Goal: Communication & Community: Answer question/provide support

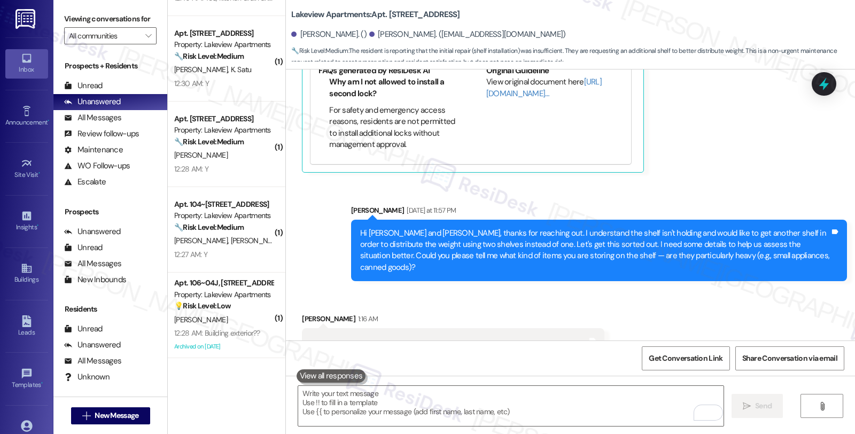
scroll to position [1828, 0]
click at [406, 407] on textarea "To enrich screen reader interactions, please activate Accessibility in Grammarl…" at bounding box center [510, 406] width 425 height 40
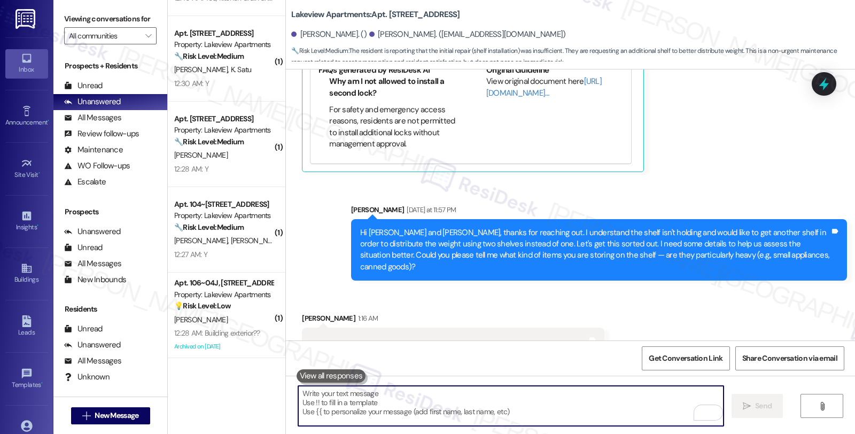
paste textarea "Are the current brackets pulling out of the cabinet walls, bending, or simply n…"
type textarea "Are the current brackets pulling out of the cabinet walls, bending, or simply n…"
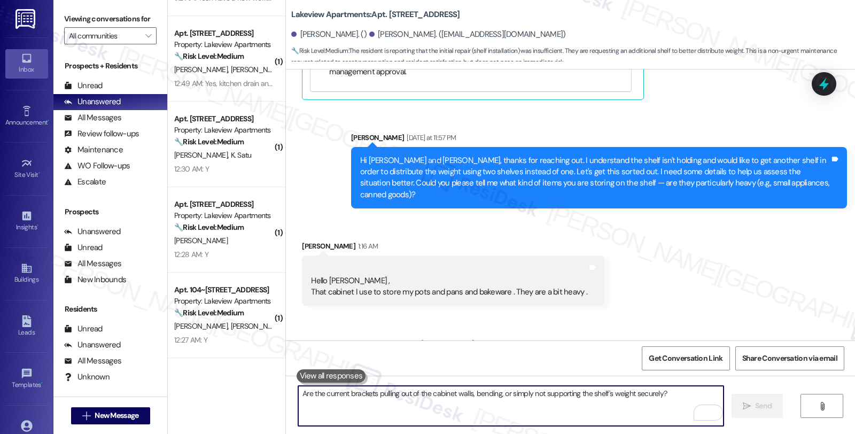
scroll to position [1903, 0]
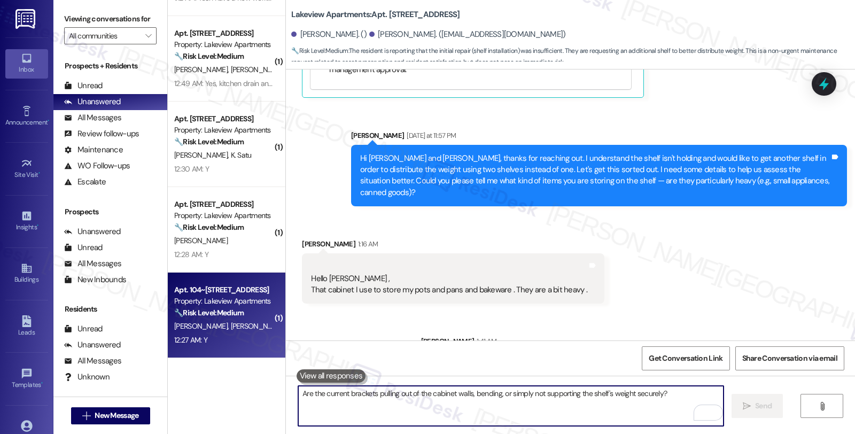
click at [222, 311] on strong "🔧 Risk Level: Medium" at bounding box center [208, 313] width 69 height 10
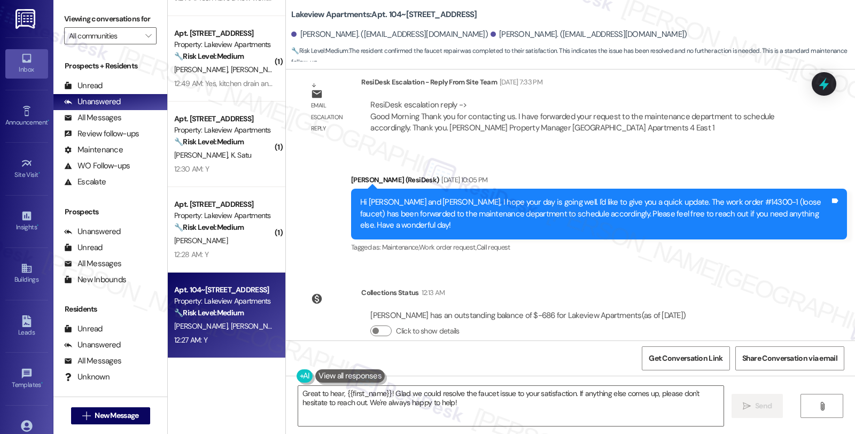
scroll to position [1906, 0]
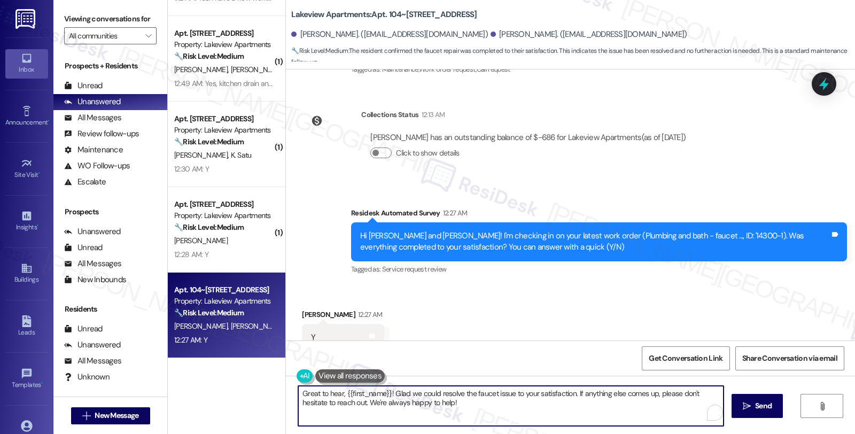
drag, startPoint x: 337, startPoint y: 400, endPoint x: 505, endPoint y: 417, distance: 169.7
click at [505, 417] on textarea "Great to hear, {{first_name}}! Glad we could resolve the faucet issue to your s…" at bounding box center [510, 406] width 425 height 40
click at [308, 309] on div "Rahmel Wilkins 12:27 AM" at bounding box center [343, 316] width 82 height 15
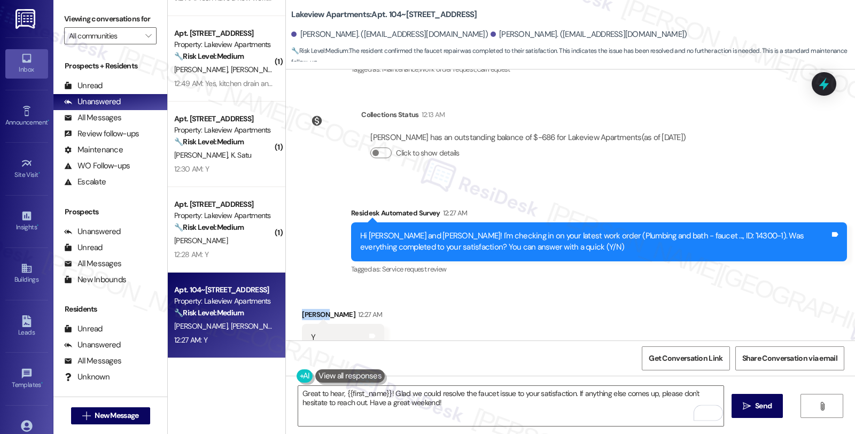
click at [308, 309] on div "Rahmel Wilkins 12:27 AM" at bounding box center [343, 316] width 82 height 15
copy div "Rahmel"
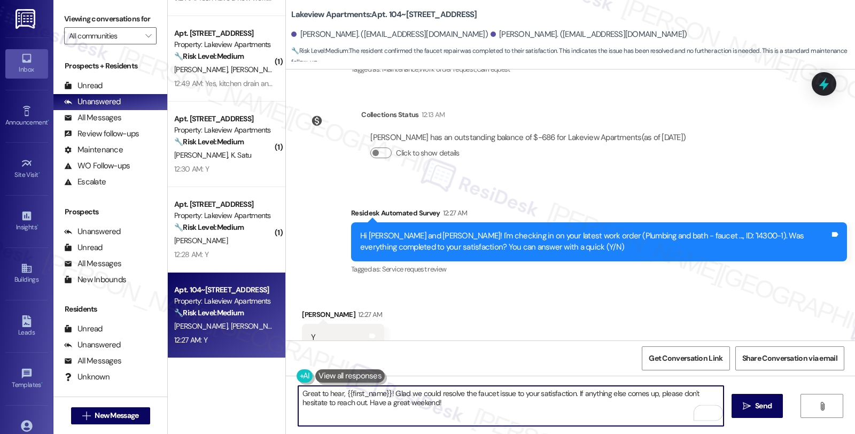
drag, startPoint x: 338, startPoint y: 389, endPoint x: 386, endPoint y: 395, distance: 48.0
click at [386, 395] on textarea "Great to hear, {{first_name}}! Glad we could resolve the faucet issue to your s…" at bounding box center [510, 406] width 425 height 40
paste textarea "Rahmel"
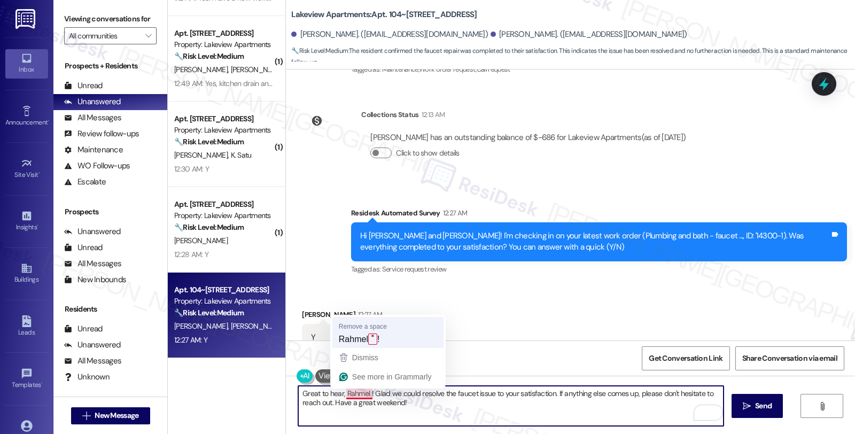
type textarea "Great to hear, Rahmel! Glad we could resolve the faucet issue to your satisfact…"
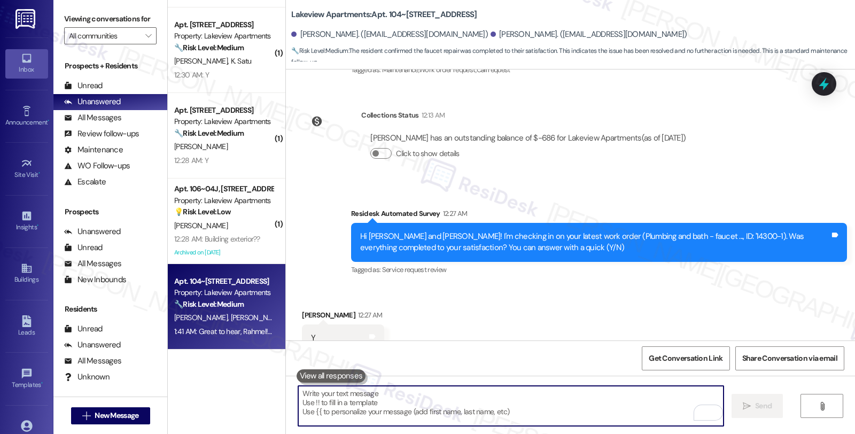
scroll to position [240, 0]
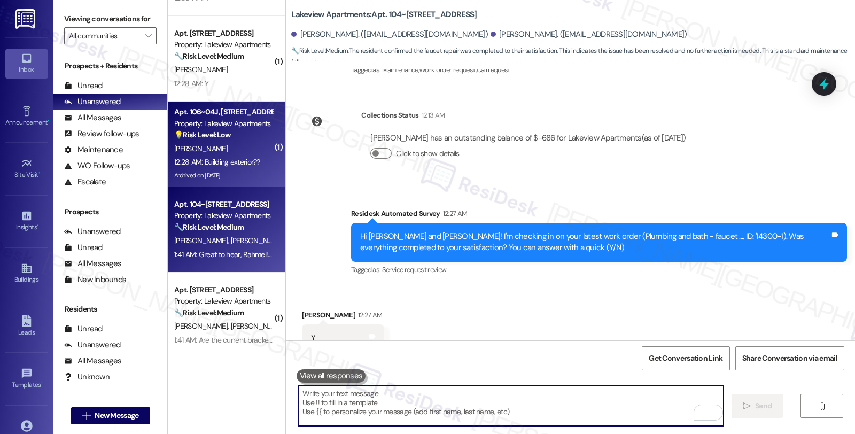
click at [237, 147] on div "[PERSON_NAME]" at bounding box center [223, 148] width 101 height 13
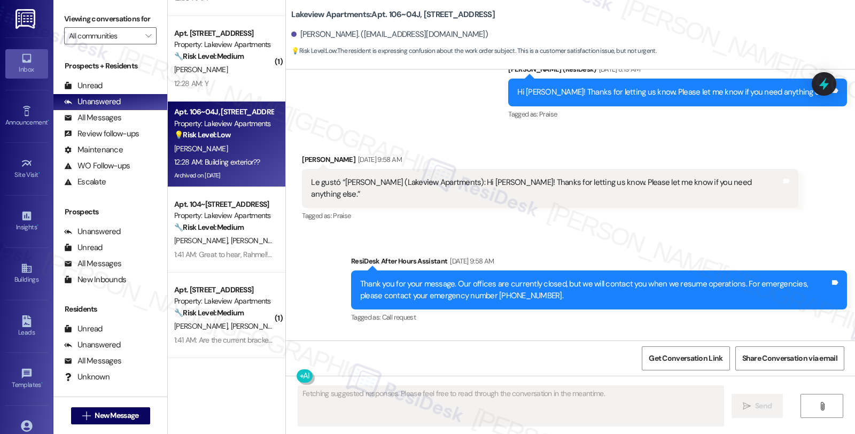
scroll to position [4570, 0]
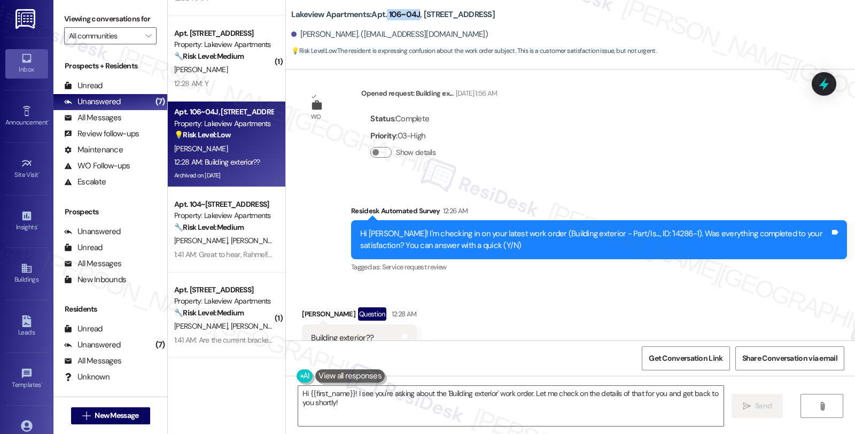
drag, startPoint x: 380, startPoint y: 14, endPoint x: 410, endPoint y: 17, distance: 30.1
click at [410, 17] on b "Lakeview Apartments: Apt. 106~04J, 4 East 107th Street" at bounding box center [393, 14] width 204 height 11
copy b "106~04J"
drag, startPoint x: 637, startPoint y: 199, endPoint x: 660, endPoint y: 201, distance: 23.6
click at [660, 228] on div "Hi [PERSON_NAME]! I'm checking in on your latest work order (Building exterior …" at bounding box center [595, 239] width 470 height 23
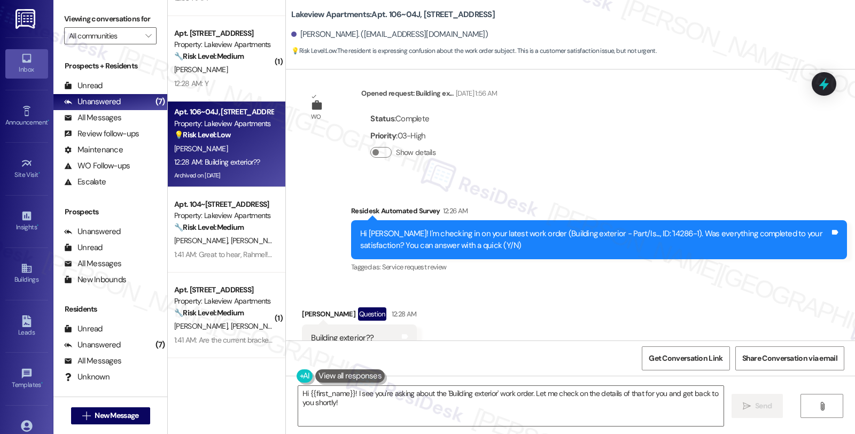
click at [648, 228] on div "Hi [PERSON_NAME]! I'm checking in on your latest work order (Building exterior …" at bounding box center [595, 239] width 470 height 23
drag, startPoint x: 636, startPoint y: 196, endPoint x: 663, endPoint y: 198, distance: 26.8
click at [663, 228] on div "Hi [PERSON_NAME]! I'm checking in on your latest work order (Building exterior …" at bounding box center [595, 239] width 470 height 23
copy div "14286-1"
click at [348, 392] on textarea "Hi {{first_name}}! I see you're asking about the 'Building exterior' work order…" at bounding box center [510, 406] width 425 height 40
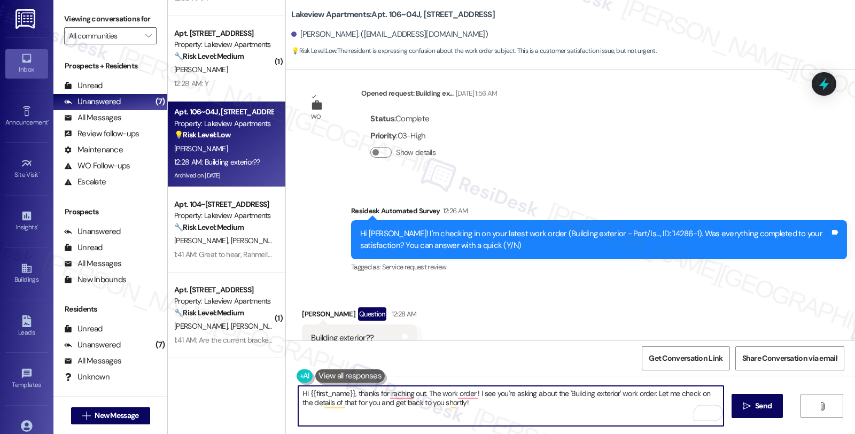
paste textarea "14286-1"
click at [471, 393] on textarea "Hi {{first_name}}, thanks for raching out. The work order 14286-1! I see you're…" at bounding box center [510, 406] width 425 height 40
click at [498, 392] on textarea "Hi {{first_name}}, thanks for raching out. The work order #14286-1! I see you'r…" at bounding box center [510, 406] width 425 height 40
click at [541, 394] on textarea "Hi {{first_name}}, thanks for reaching out. The work order #14286-1 is related t" at bounding box center [510, 406] width 425 height 40
paste textarea "paddle of water"
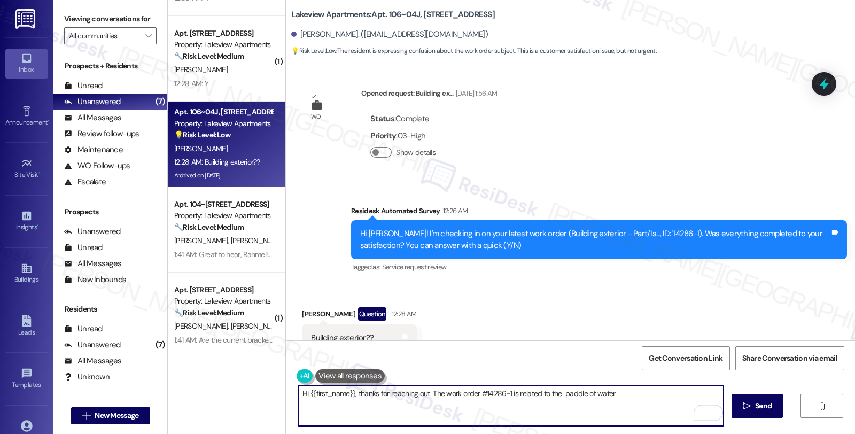
click at [552, 393] on textarea "Hi {{first_name}}, thanks for reaching out. The work order #14286-1 is related …" at bounding box center [510, 406] width 425 height 40
click at [629, 395] on textarea "Hi {{first_name}}, thanks for reaching out. The work order #14286-1 is related …" at bounding box center [510, 406] width 425 height 40
click at [712, 391] on textarea "Hi {{first_name}}, thanks for reaching out. The work order #14286-1 is related …" at bounding box center [510, 406] width 425 height 40
type textarea "Hi {{first_name}}, thanks for reaching out. The work order #14286-1 is related …"
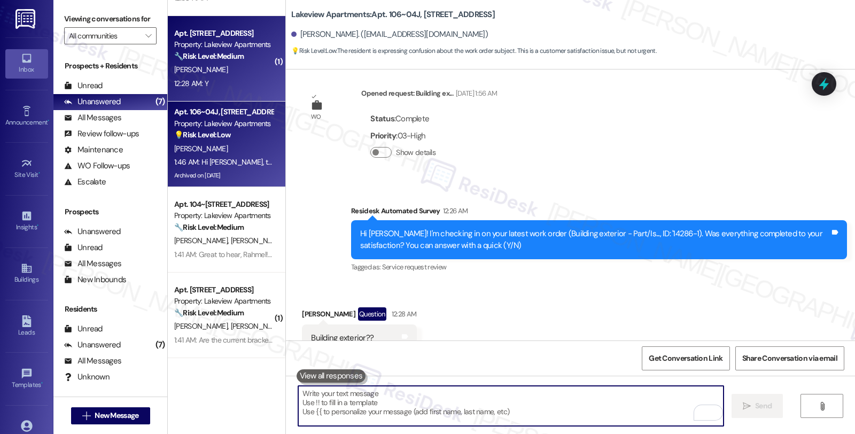
click at [253, 67] on div "[PERSON_NAME]" at bounding box center [223, 69] width 101 height 13
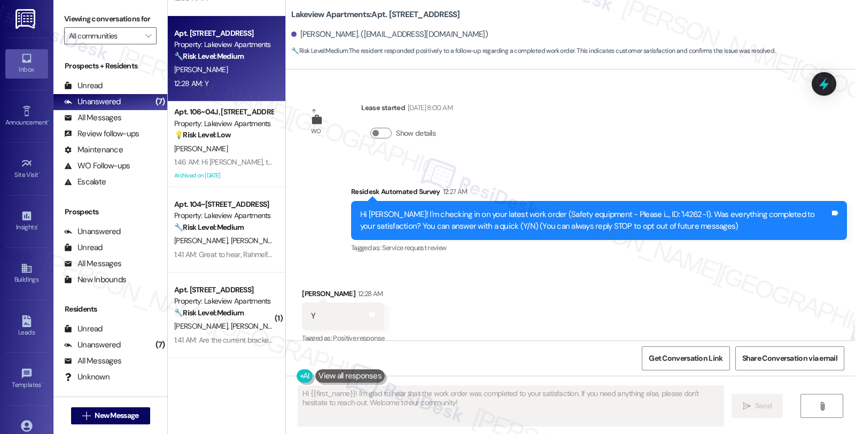
scroll to position [13, 0]
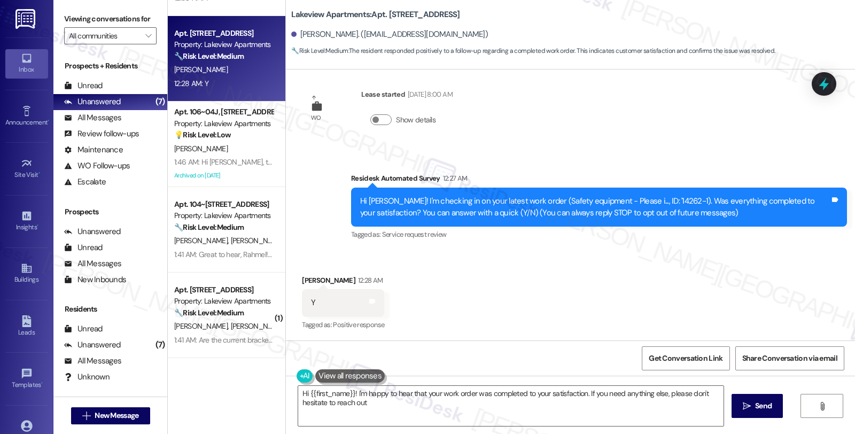
type textarea "Hi {{first_name}}! I'm happy to hear that your work order was completed to your…"
click at [408, 406] on textarea "Hi {{first_name}}! I'm happy to hear that your work order was completed to your…" at bounding box center [510, 406] width 425 height 40
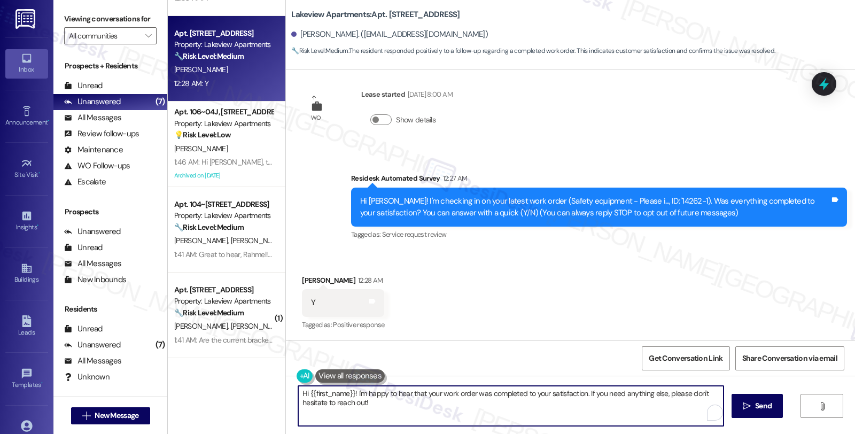
click at [757, 419] on div "Hi {{first_name}}! I'm happy to hear that your work order was completed to your…" at bounding box center [570, 416] width 569 height 80
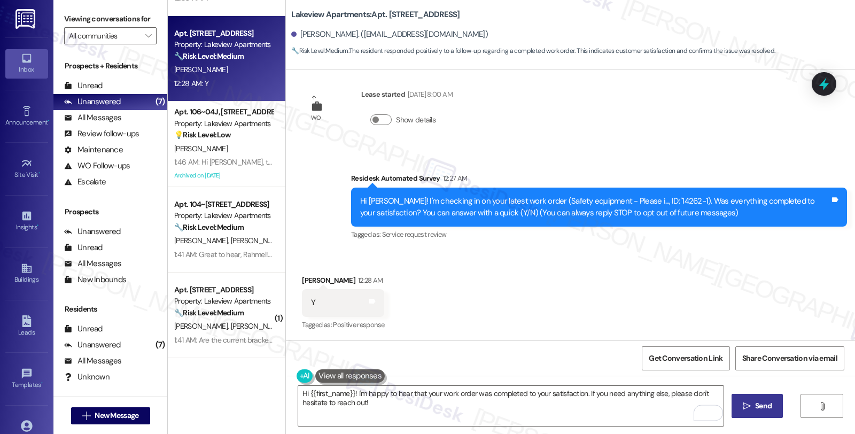
click at [762, 408] on span "Send" at bounding box center [763, 405] width 17 height 11
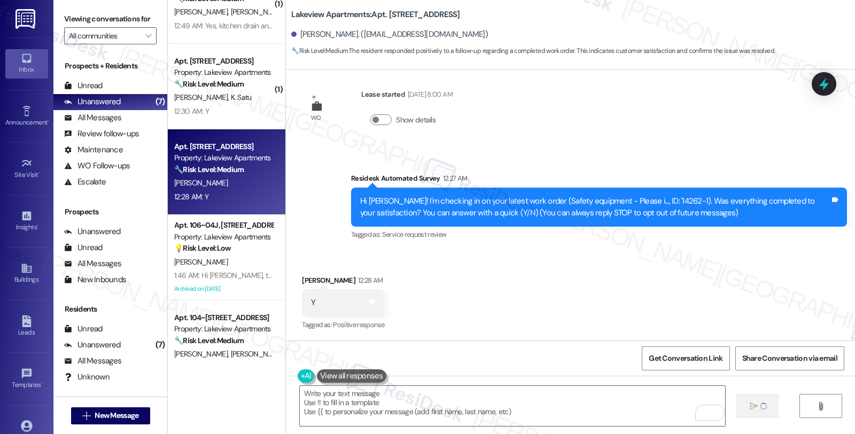
scroll to position [121, 0]
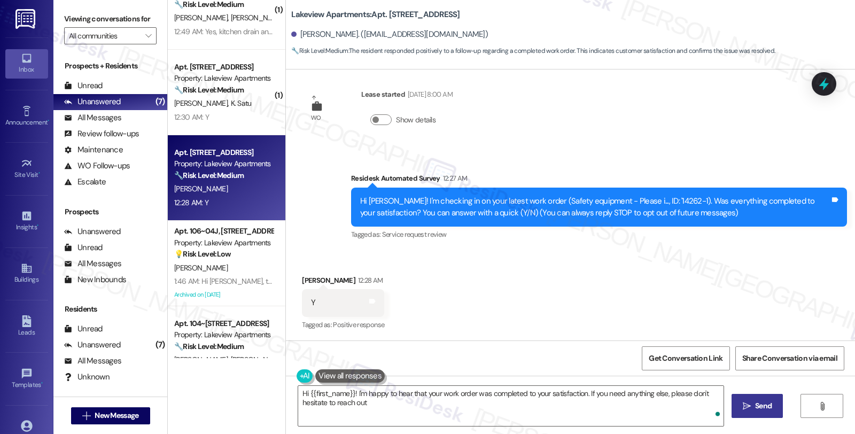
type textarea "Hi {{first_name}}! I'm happy to hear that your work order was completed to your…"
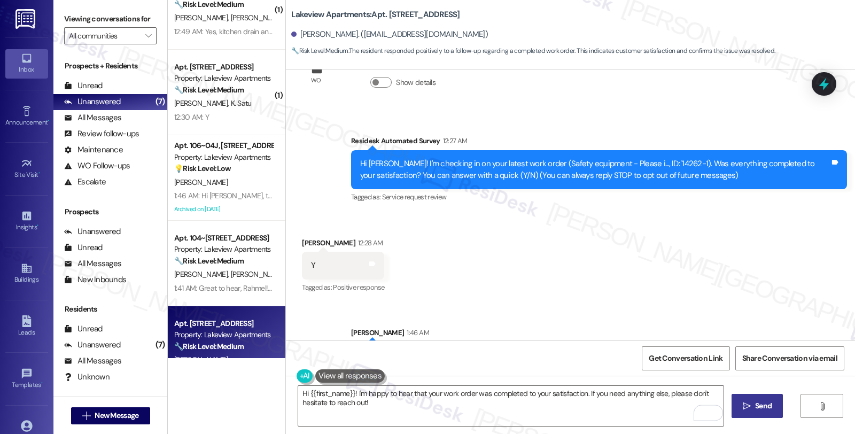
scroll to position [88, 0]
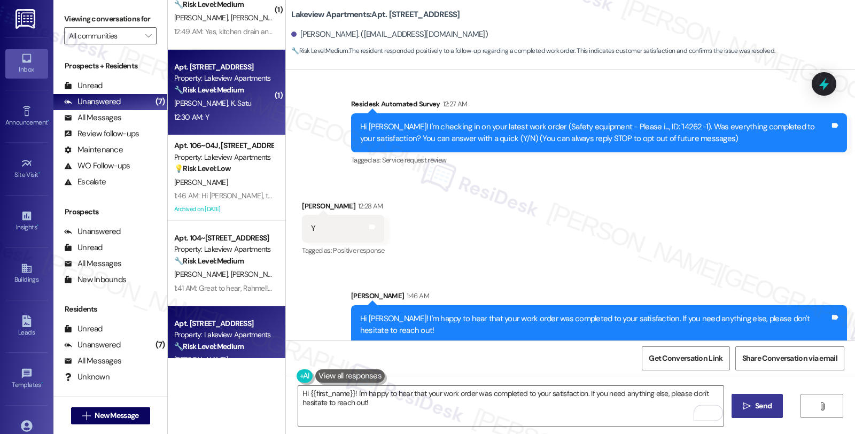
click at [251, 118] on div "12:30 AM: Y 12:30 AM: Y" at bounding box center [223, 117] width 101 height 13
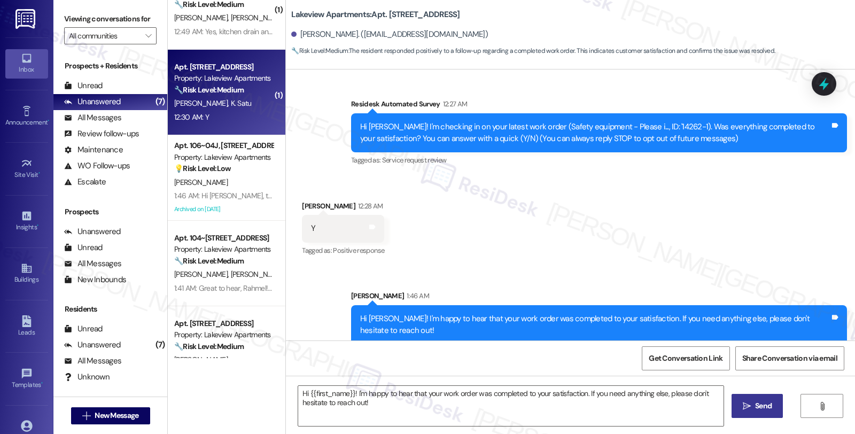
type textarea "Fetching suggested responses. Please feel free to read through the conversation…"
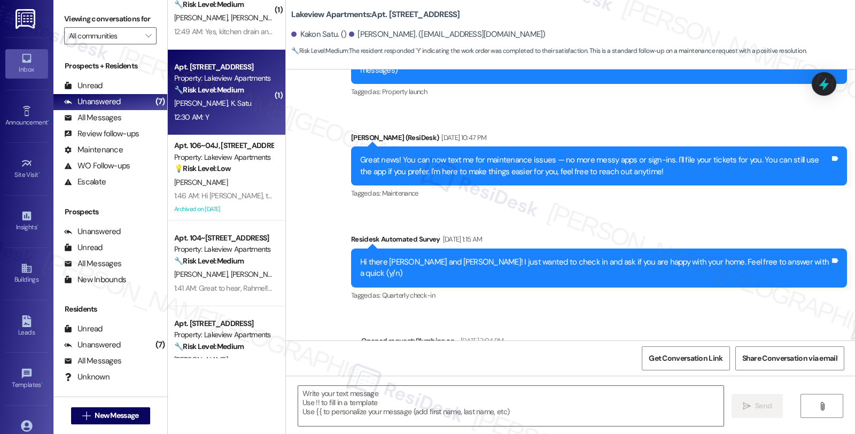
type textarea "Fetching suggested responses. Please feel free to read through the conversation…"
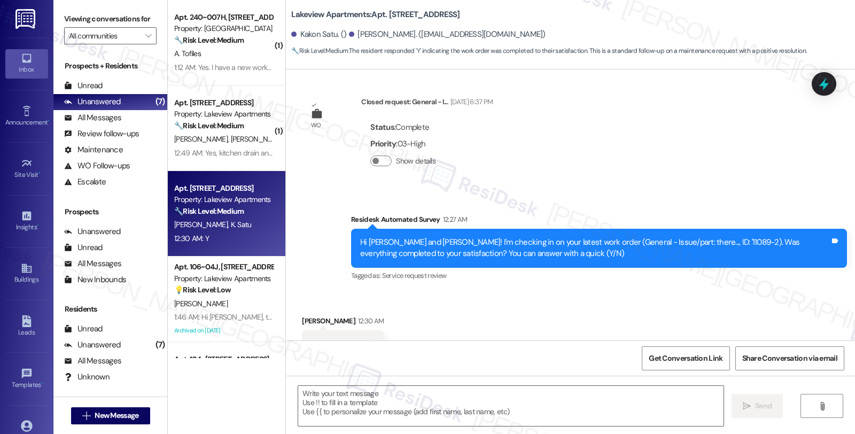
scroll to position [1269, 0]
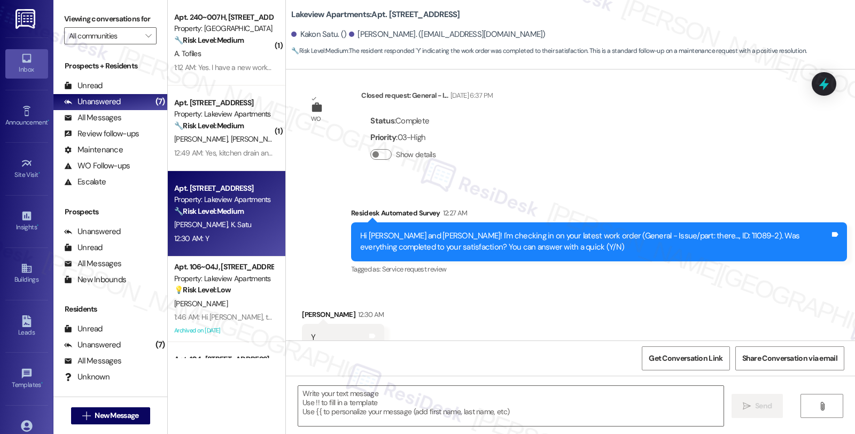
click at [526, 299] on div "Received via SMS Mohammed Miah 12:30 AM Y Tags and notes Tagged as: Positive re…" at bounding box center [570, 330] width 569 height 90
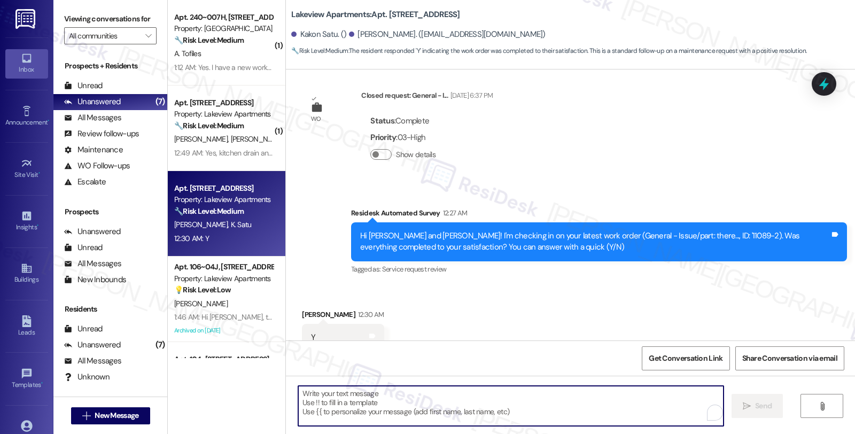
click at [401, 398] on textarea "To enrich screen reader interactions, please activate Accessibility in Grammarl…" at bounding box center [510, 406] width 425 height 40
paste textarea "Hi, it’s great to hear from you and I’m glad your latest work order has been co…"
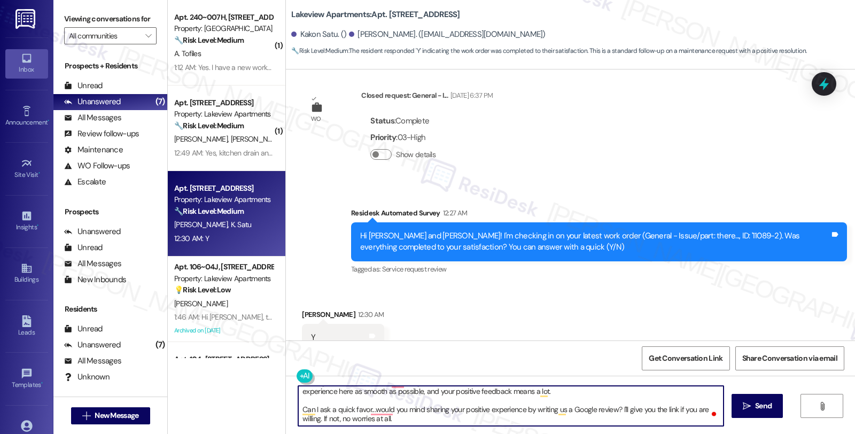
click at [307, 309] on div "Mohammed Miah 12:30 AM" at bounding box center [343, 316] width 82 height 15
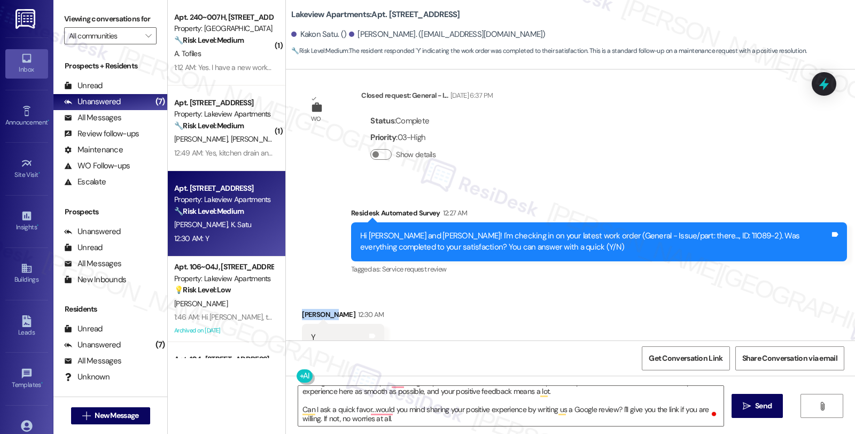
copy div "Mohammed"
click at [362, 396] on textarea "Hi, it’s great to hear from you and I’m glad your latest work order has been co…" at bounding box center [510, 406] width 425 height 40
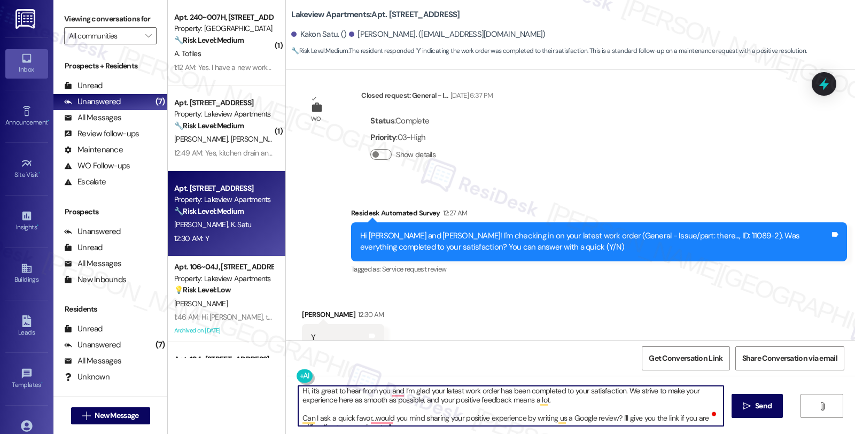
scroll to position [0, 0]
click at [301, 392] on textarea "Hi, it’s great to hear from you and I’m glad your latest work order has been co…" at bounding box center [510, 406] width 425 height 40
paste textarea "Mohammed"
type textarea "Hi, Mohammed, it’s great to hear from you and I’m glad your latest work order h…"
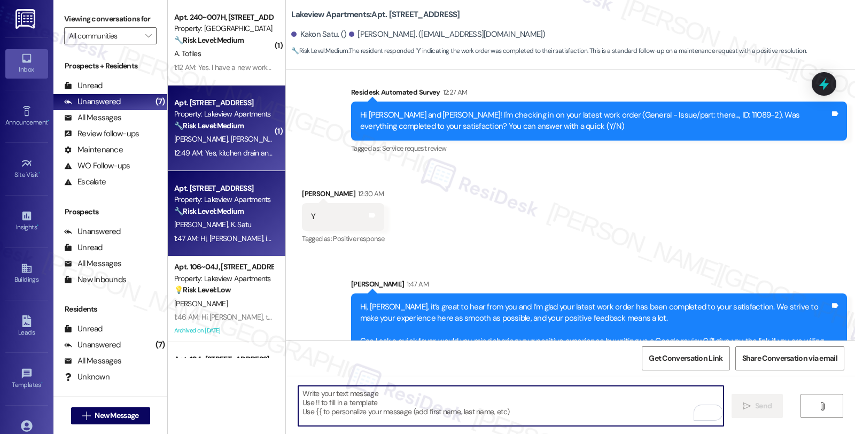
click at [245, 139] on div "A. Dudley M. Dudley" at bounding box center [223, 139] width 101 height 13
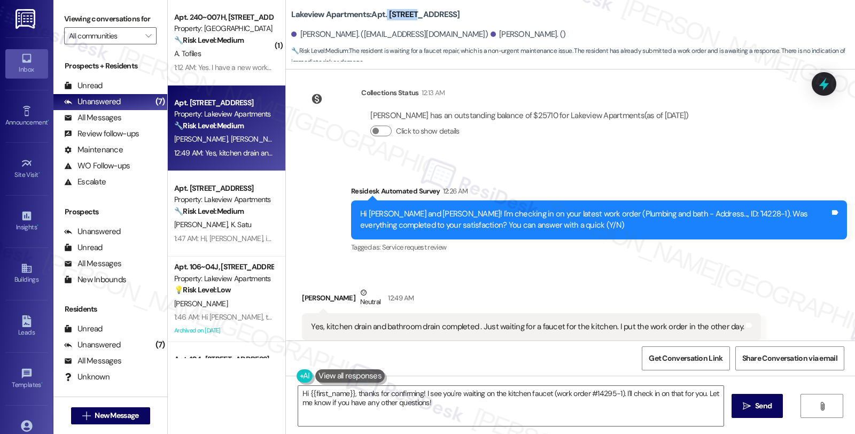
drag, startPoint x: 380, startPoint y: 15, endPoint x: 406, endPoint y: 15, distance: 26.2
click at [406, 15] on b "Lakeview Apartments: Apt. 104~11B, 4 East 107th Street" at bounding box center [375, 14] width 168 height 11
copy b "104~11B"
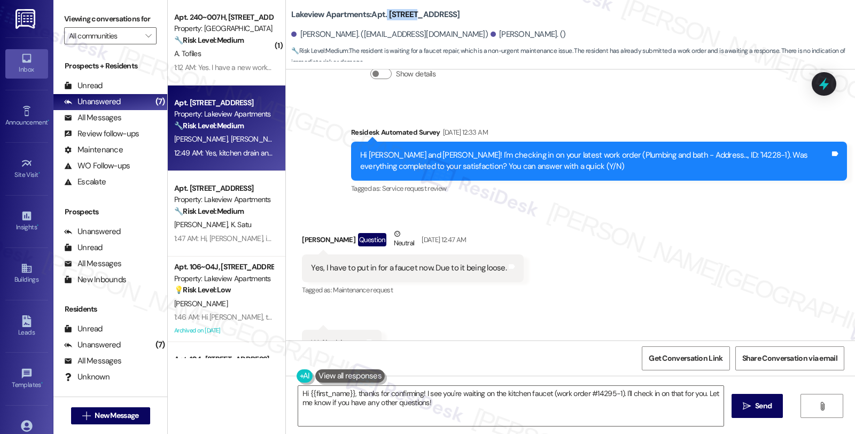
scroll to position [1685, 0]
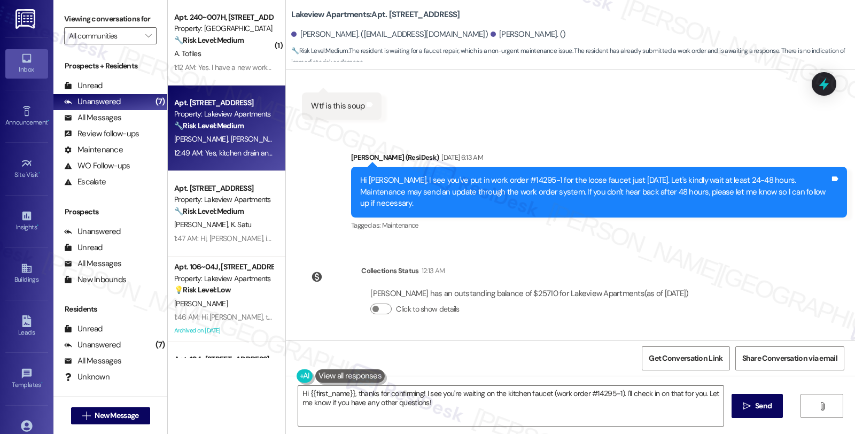
click at [606, 300] on div "Melinda Dudley has an outstanding balance of $25710 for Lakeview Apartments (as…" at bounding box center [529, 305] width 336 height 51
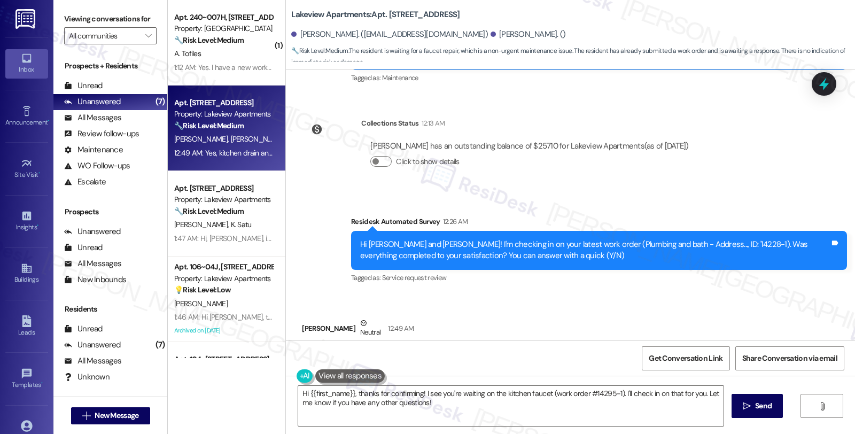
scroll to position [1864, 0]
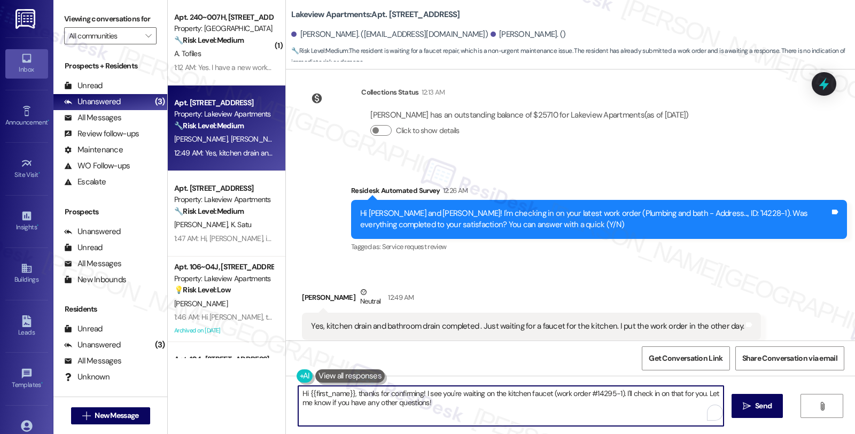
drag, startPoint x: 627, startPoint y: 394, endPoint x: 636, endPoint y: 411, distance: 19.6
click at [636, 411] on textarea "Hi {{first_name}}, thanks for confirming! I see you're waiting on the kitchen f…" at bounding box center [510, 406] width 425 height 40
type textarea "Hi {{first_name}}, thanks for confirming! I see you're waiting on the kitchen f…"
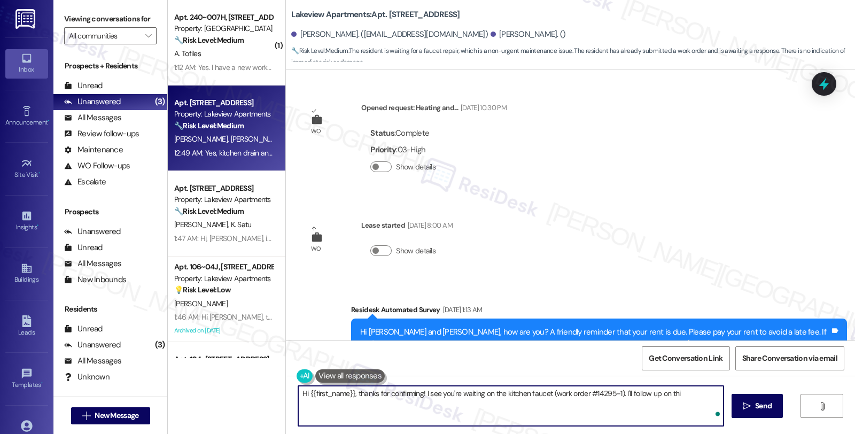
scroll to position [1864, 0]
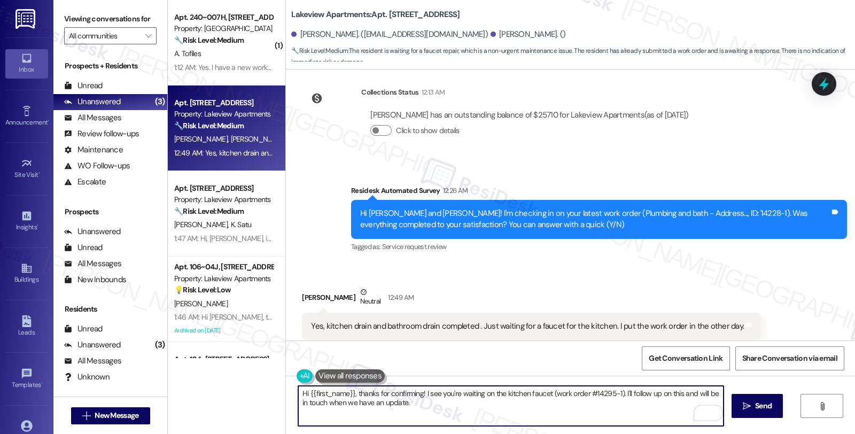
click at [472, 399] on textarea "Hi {{first_name}}, thanks for confirming! I see you're waiting on the kitchen f…" at bounding box center [510, 406] width 425 height 40
click at [477, 406] on textarea "Hi {{first_name}}, thanks for confirming! I see you're waiting on the kitchen f…" at bounding box center [510, 406] width 425 height 40
click at [578, 404] on textarea "Hi {{first_name}}, thanks for confirming! I see you're waiting on the kitchen f…" at bounding box center [510, 406] width 425 height 40
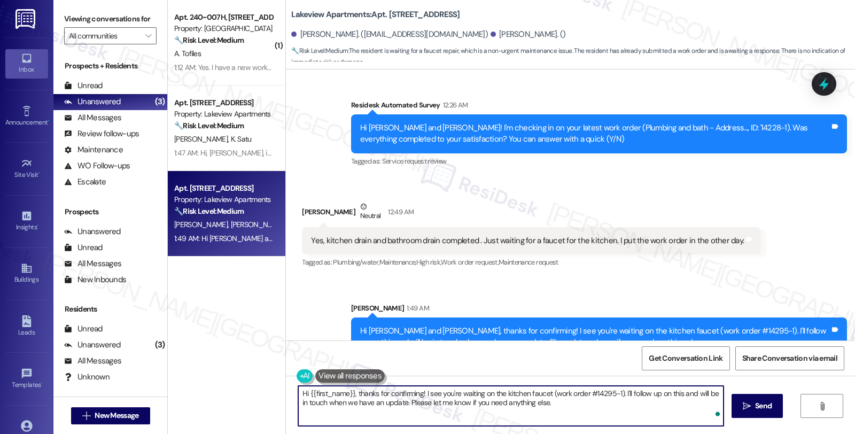
scroll to position [1950, 0]
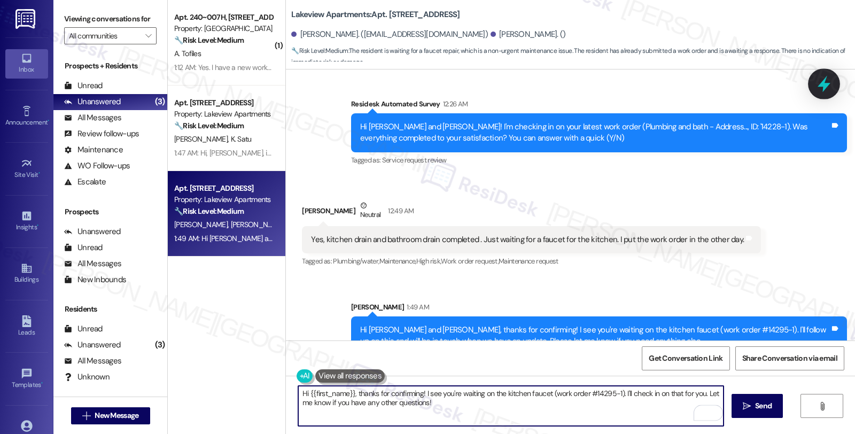
type textarea "Hi {{first_name}}, thanks for confirming! I see you're waiting on the kitchen f…"
click at [834, 83] on div at bounding box center [824, 83] width 32 height 30
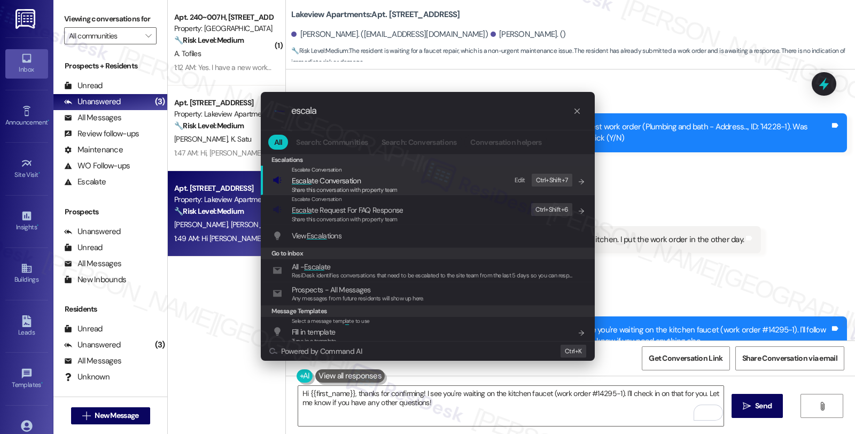
type input "escala"
click at [317, 178] on span "Escala te Conversation" at bounding box center [326, 181] width 69 height 10
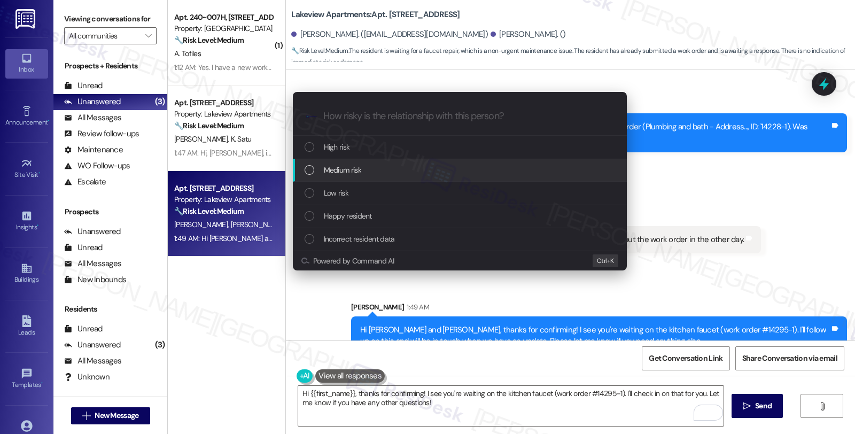
click at [321, 170] on div "Medium risk" at bounding box center [461, 170] width 313 height 12
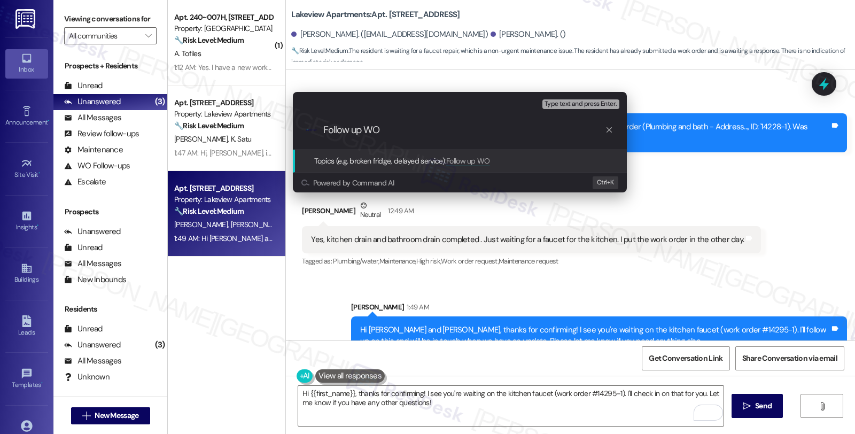
paste input "14295-1"
click at [381, 129] on input "Follow up WO 14295-1" at bounding box center [464, 129] width 282 height 11
click at [440, 131] on input "Follow up WO #14295-1" at bounding box center [464, 129] width 282 height 11
type input "Follow up WO #14295-1 (kitchen faucet)"
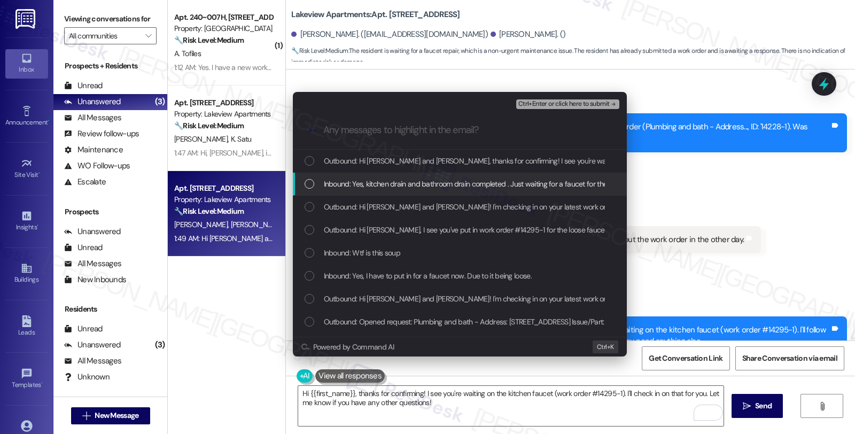
click at [361, 180] on span "Inbound: Yes, kitchen drain and bathroom drain completed . Just waiting for a f…" at bounding box center [535, 184] width 423 height 12
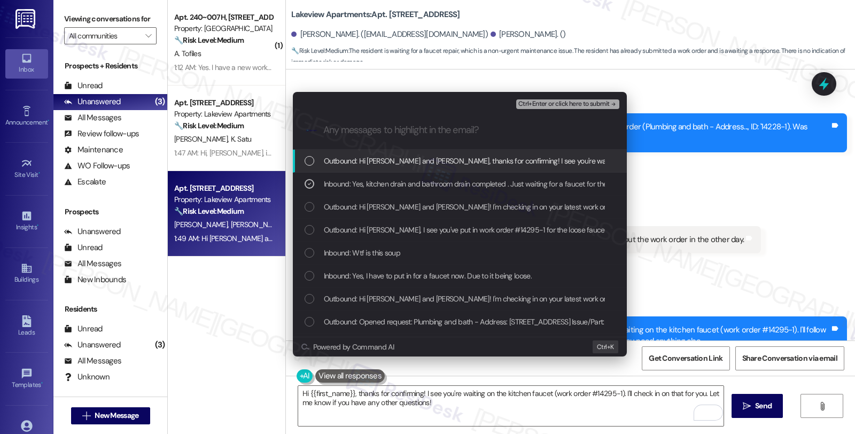
click at [545, 106] on span "Ctrl+Enter or click here to submit" at bounding box center [563, 103] width 91 height 7
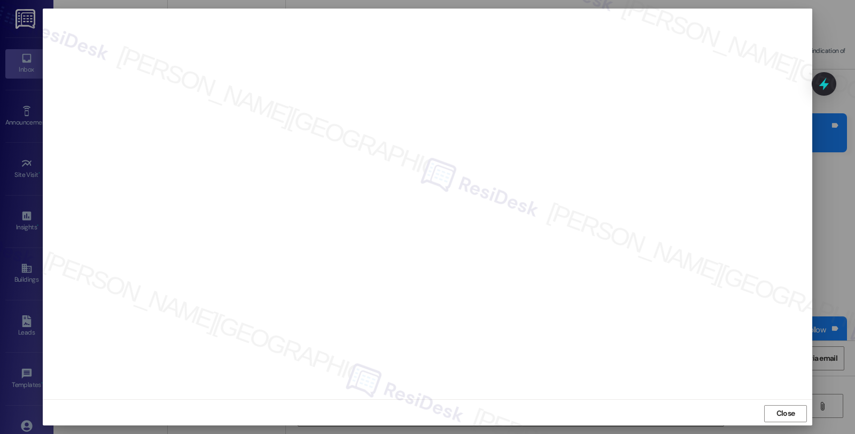
scroll to position [2, 0]
click at [776, 410] on span "Close" at bounding box center [785, 411] width 19 height 11
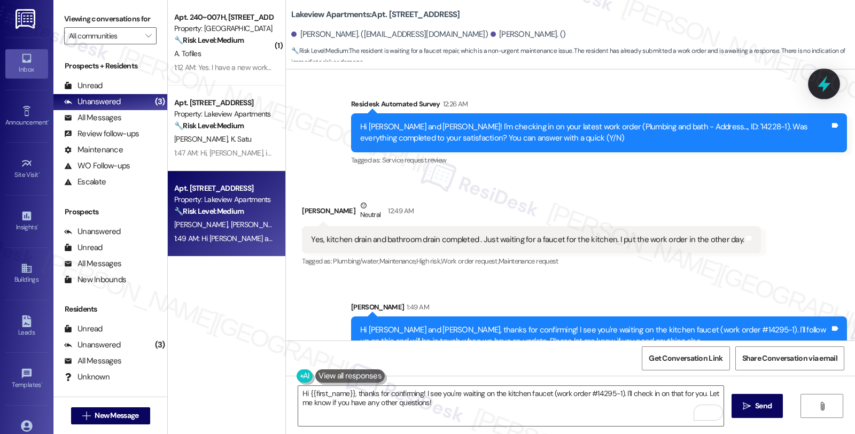
click at [827, 86] on icon at bounding box center [823, 84] width 13 height 17
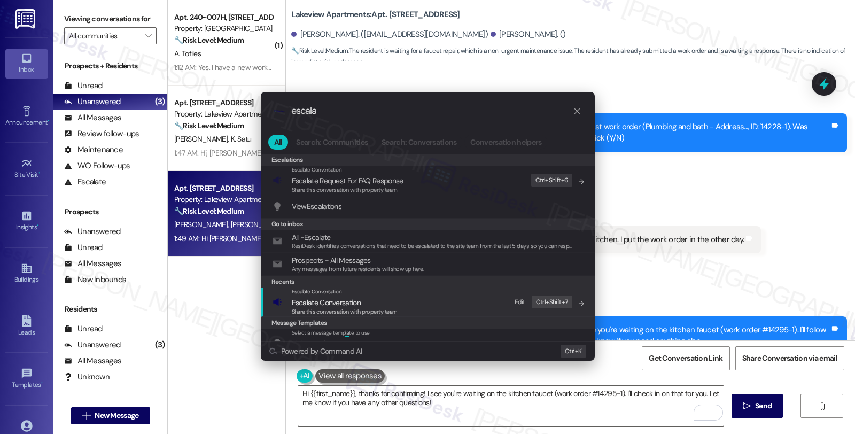
type input "escala"
click at [334, 299] on span "Escala te Conversation" at bounding box center [326, 303] width 69 height 10
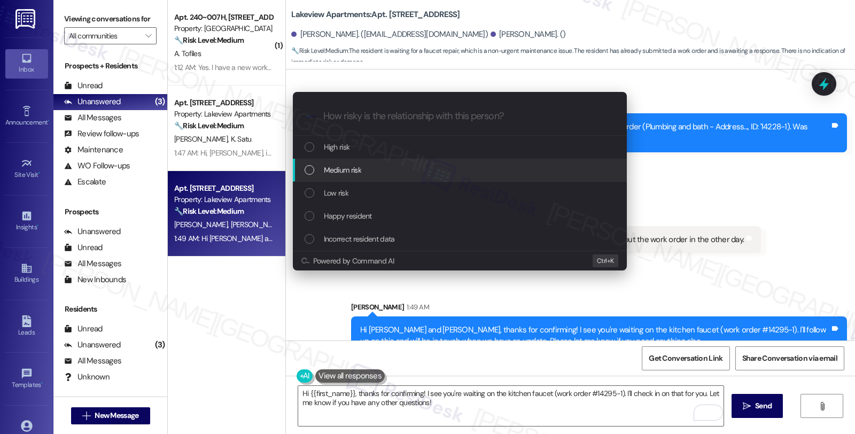
click at [346, 175] on span "Medium risk" at bounding box center [342, 170] width 37 height 12
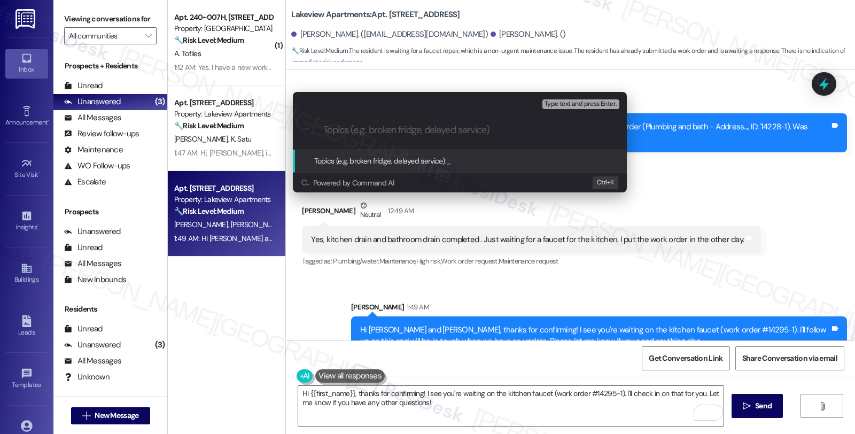
paste input "Follow up WO #14295-1 (kitchen faucet)"
type input "Follow up WO #14295-1 (kitchen faucet)"
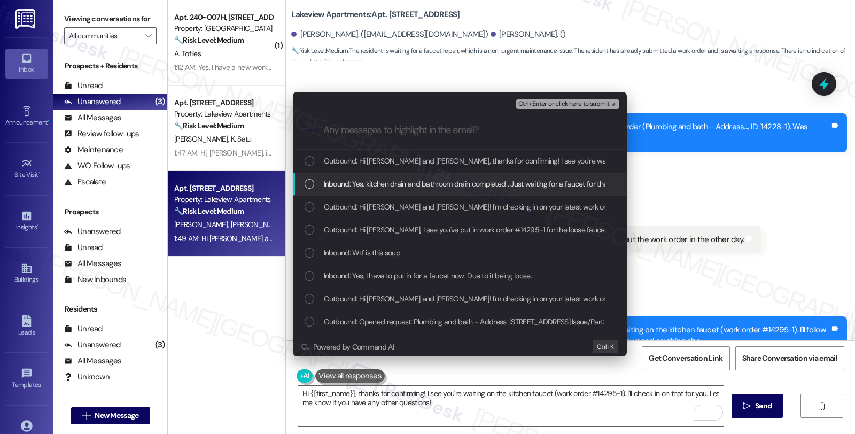
click at [347, 179] on span "Inbound: Yes, kitchen drain and bathroom drain completed . Just waiting for a f…" at bounding box center [535, 184] width 423 height 12
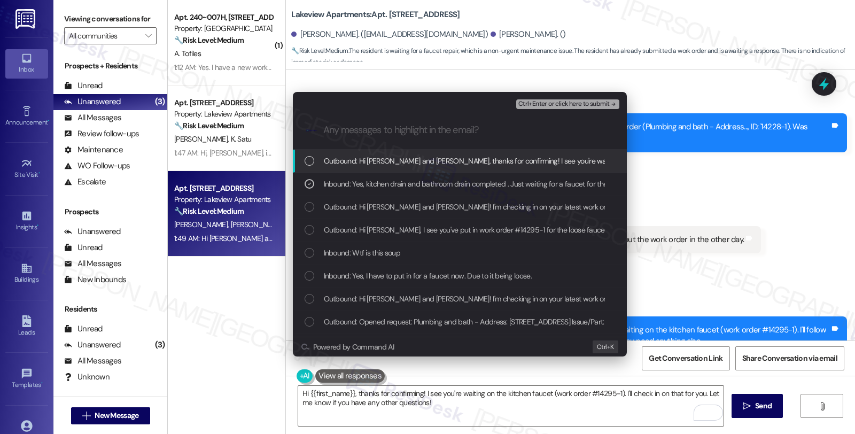
click at [551, 104] on span "Ctrl+Enter or click here to submit" at bounding box center [563, 103] width 91 height 7
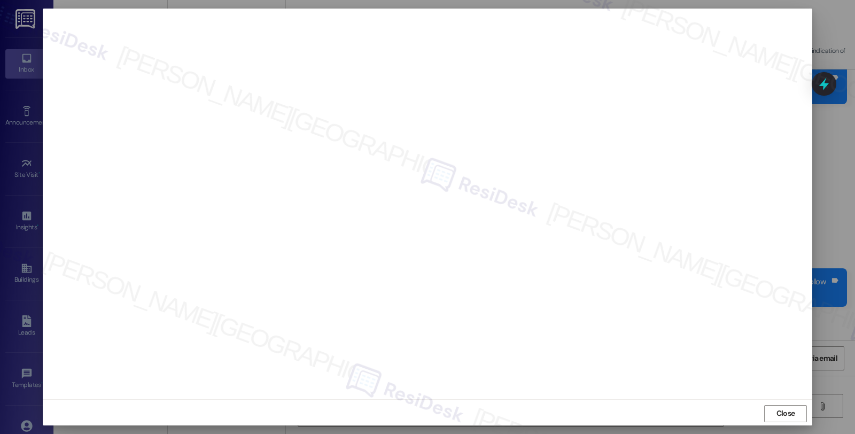
scroll to position [2024, 0]
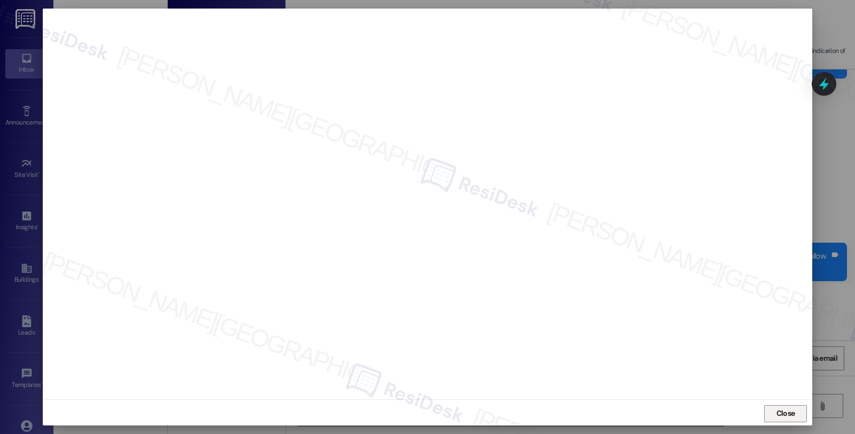
click at [782, 416] on span "Close" at bounding box center [785, 413] width 19 height 11
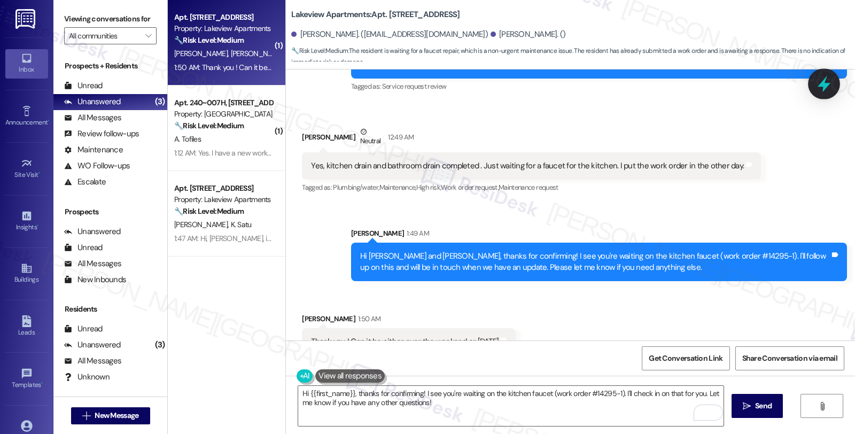
click at [824, 82] on icon at bounding box center [823, 84] width 13 height 17
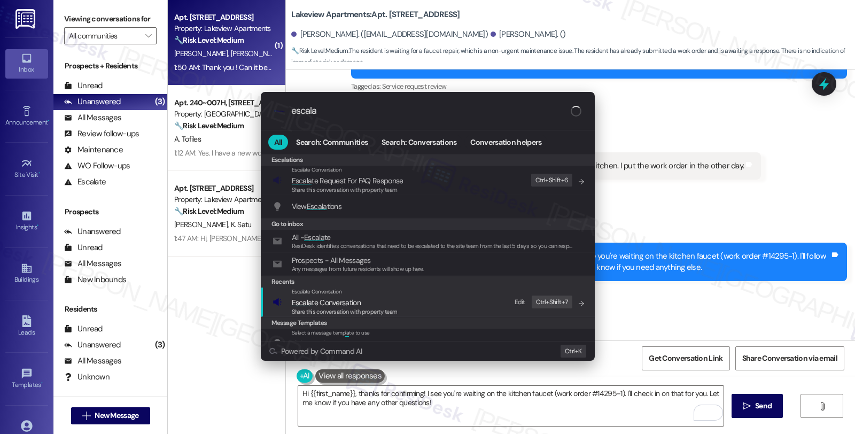
type input "escala"
click at [317, 297] on span "Escala te Conversation" at bounding box center [326, 303] width 69 height 12
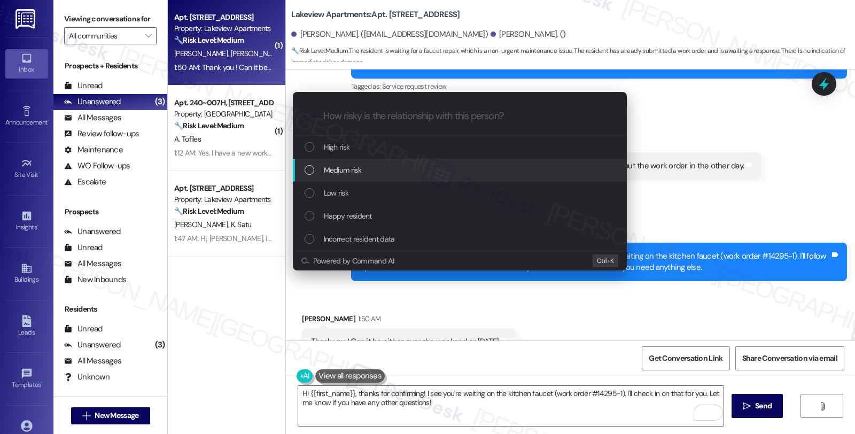
click at [329, 172] on span "Medium risk" at bounding box center [342, 170] width 37 height 12
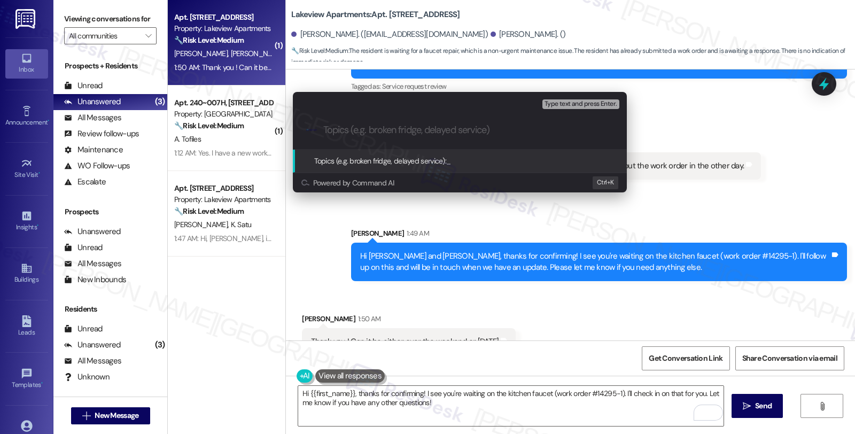
paste input "Follow up WO #14295-1 (kitchen faucet)"
type input "Follow up WO #14295-1 (kitchen faucet)"
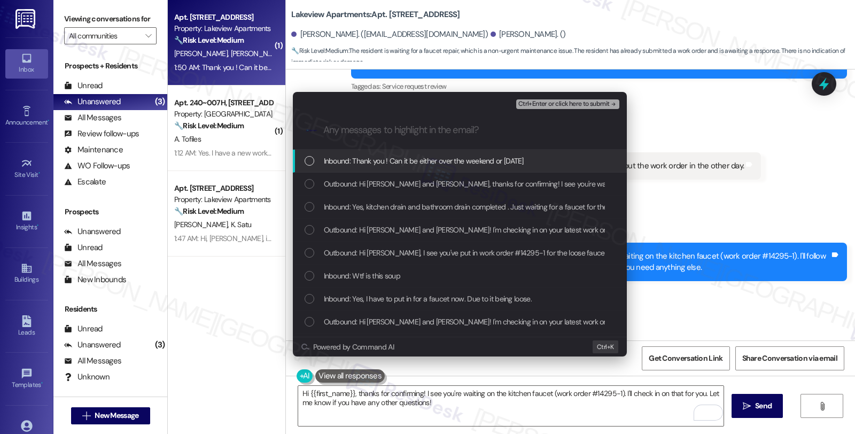
click at [428, 155] on span "Inbound: Thank you ! Can it be either over the weekend or Monday" at bounding box center [424, 161] width 200 height 12
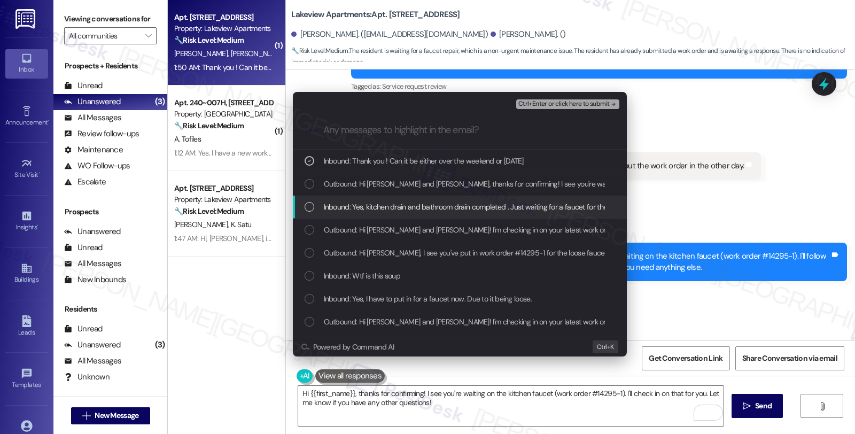
click at [414, 211] on span "Inbound: Yes, kitchen drain and bathroom drain completed . Just waiting for a f…" at bounding box center [535, 207] width 423 height 12
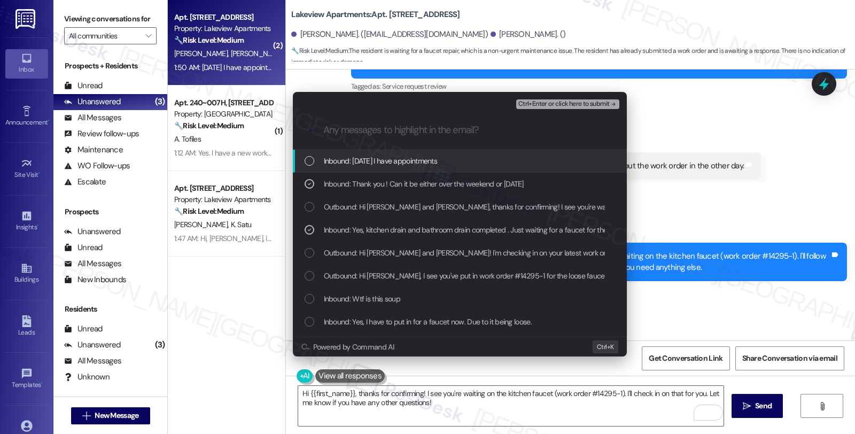
click at [415, 163] on span "Inbound: Today I have appointments" at bounding box center [381, 161] width 114 height 12
click at [558, 102] on span "Ctrl+Enter or click here to submit" at bounding box center [563, 103] width 91 height 7
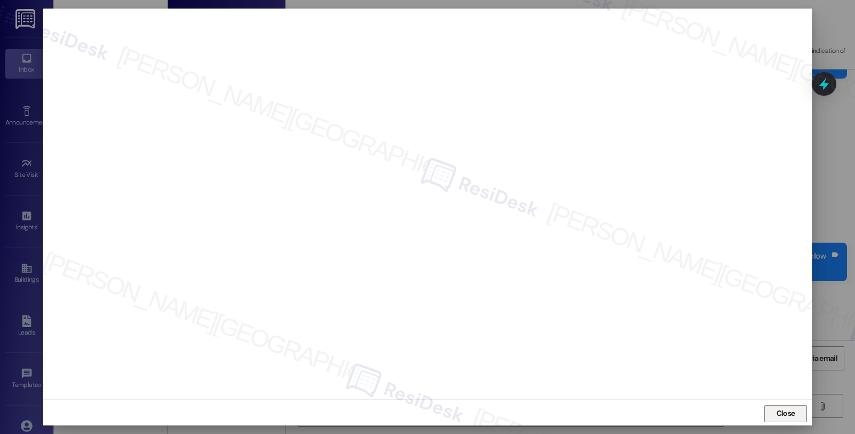
click at [787, 412] on span "Close" at bounding box center [785, 413] width 19 height 11
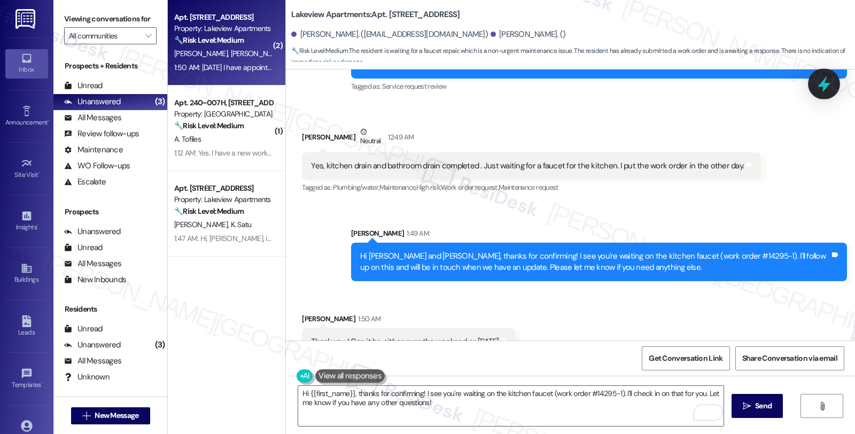
click at [819, 89] on icon at bounding box center [824, 84] width 18 height 18
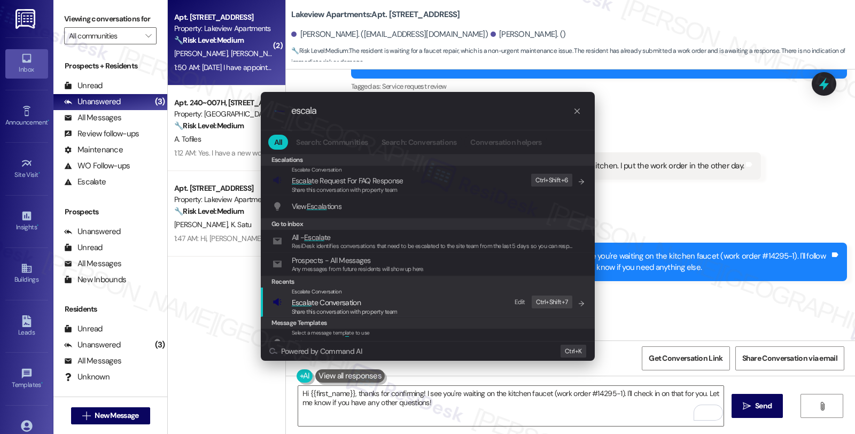
type input "escala"
click at [330, 312] on span "Share this conversation with property team" at bounding box center [345, 311] width 106 height 7
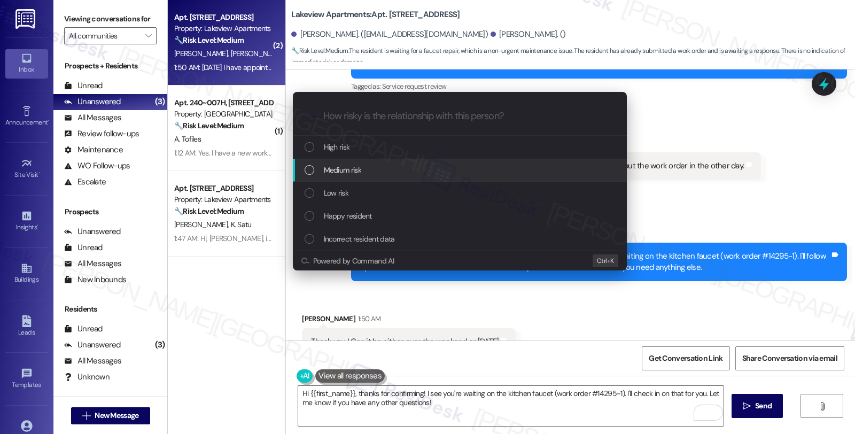
click at [329, 167] on span "Medium risk" at bounding box center [342, 170] width 37 height 12
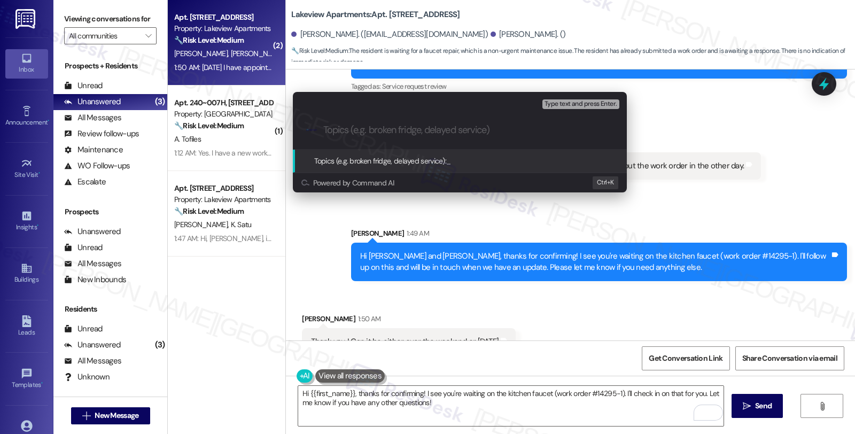
paste input "Follow up WO #14295-1 (kitchen faucet)"
type input "Follow up WO #14295-1 (kitchen faucet)"
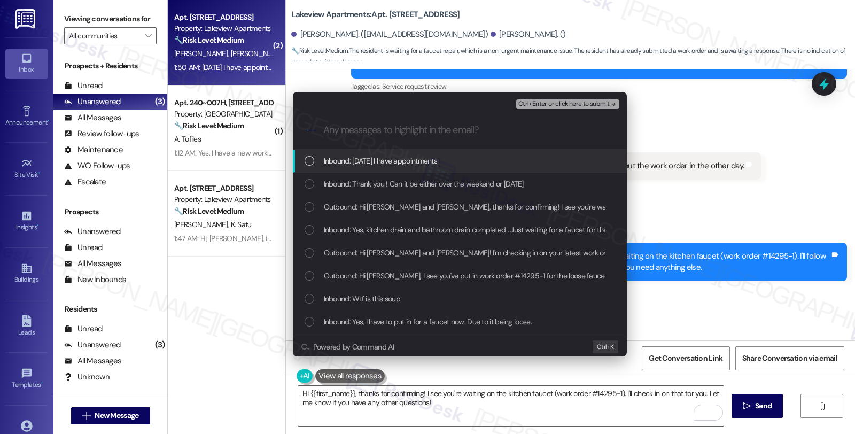
click at [341, 162] on span "Inbound: Today I have appointments" at bounding box center [381, 161] width 114 height 12
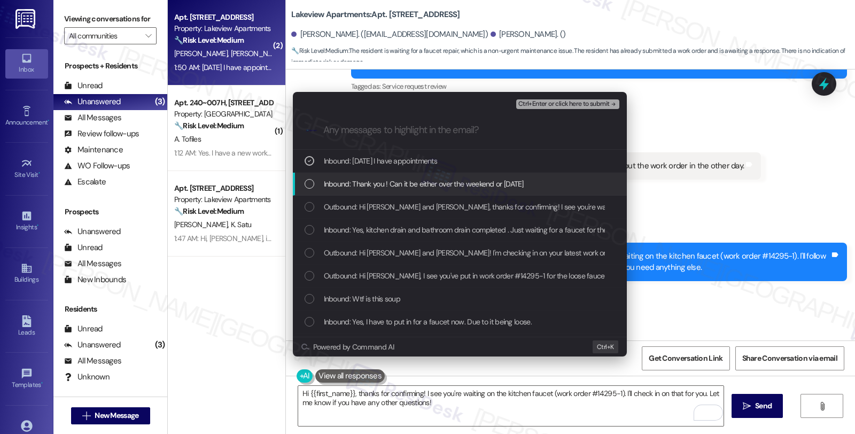
click at [347, 184] on span "Inbound: Thank you ! Can it be either over the weekend or Monday" at bounding box center [424, 184] width 200 height 12
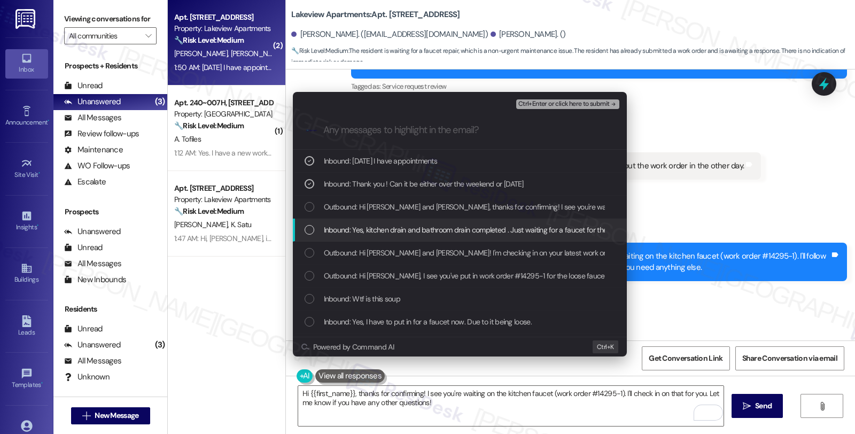
click at [350, 232] on span "Inbound: Yes, kitchen drain and bathroom drain completed . Just waiting for a f…" at bounding box center [535, 230] width 423 height 12
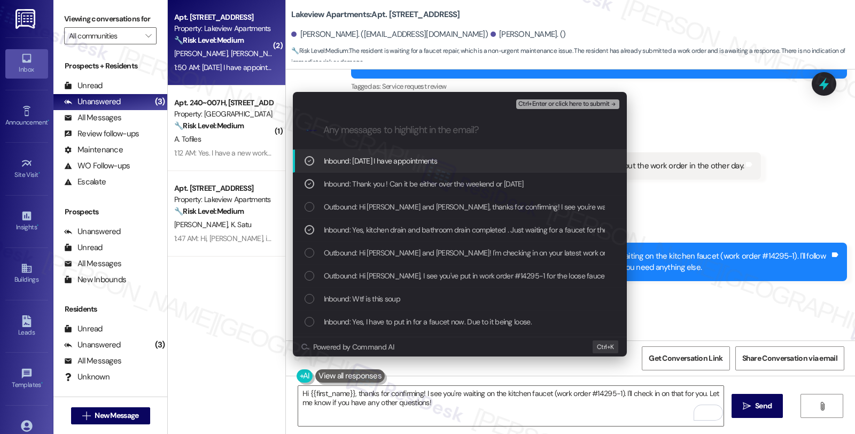
click at [552, 103] on span "Ctrl+Enter or click here to submit" at bounding box center [563, 103] width 91 height 7
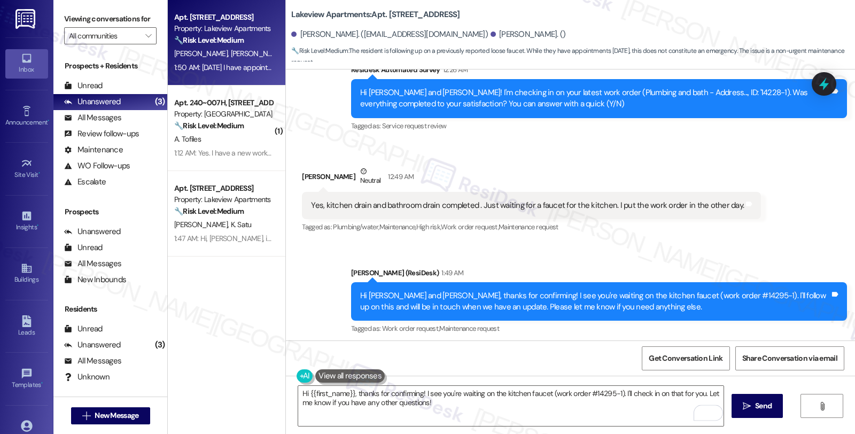
scroll to position [1980, 0]
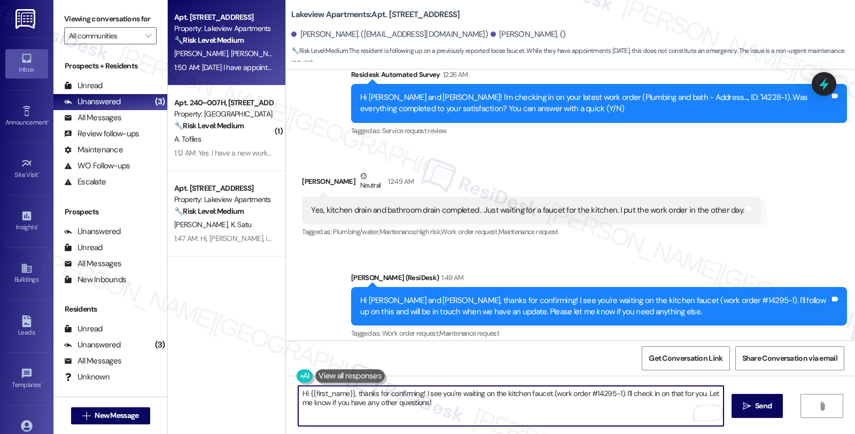
click at [298, 392] on textarea "Hi {{first_name}}, thanks for confirming! I see you're waiting on the kitchen f…" at bounding box center [510, 406] width 425 height 40
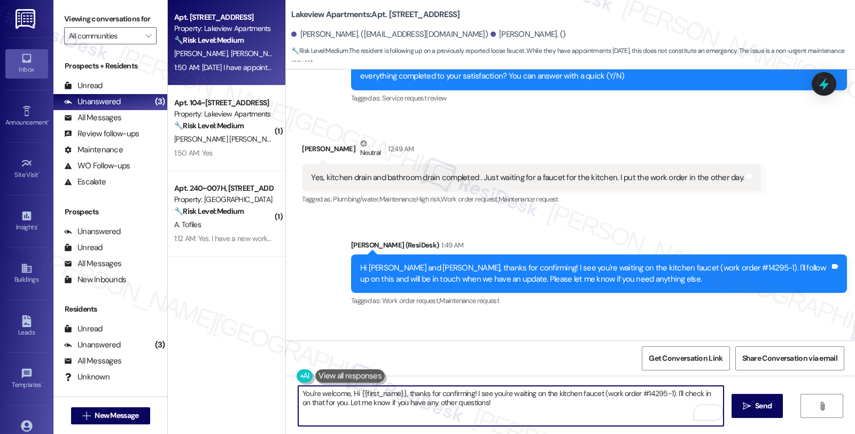
scroll to position [2131, 0]
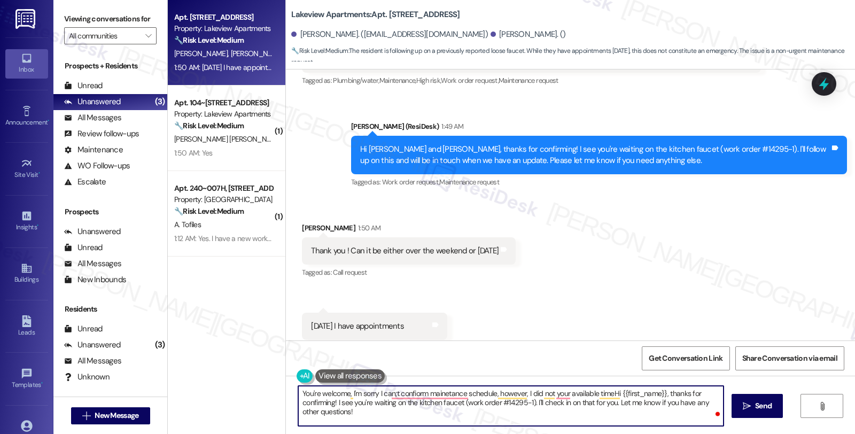
click at [551, 410] on textarea "You're welcome, I'm sorry I can;t confiorm mainetance schedule, however, I did …" at bounding box center [510, 406] width 425 height 40
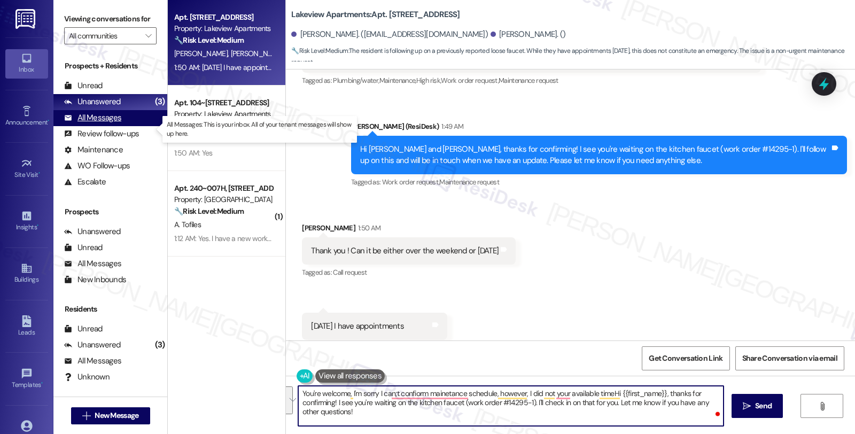
type textarea "You're welcome, I'm sorry I can;t confiorm mainetance schedule, however, I did …"
click at [110, 123] on div "All Messages" at bounding box center [92, 117] width 57 height 11
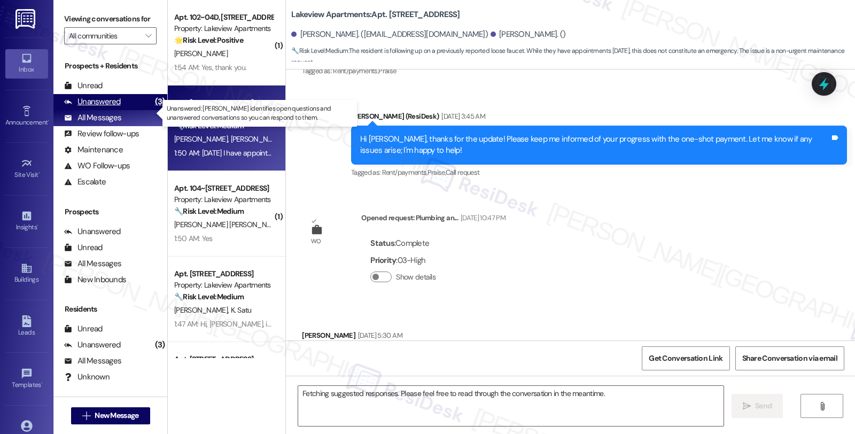
click at [109, 107] on div "Unanswered" at bounding box center [92, 101] width 57 height 11
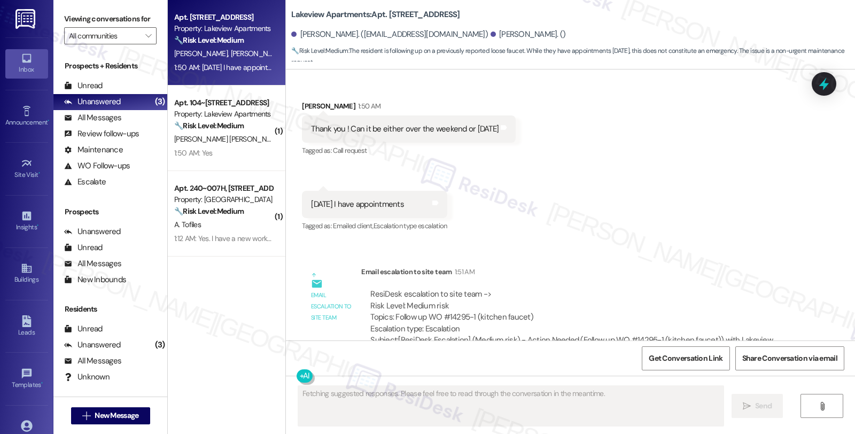
scroll to position [2262, 0]
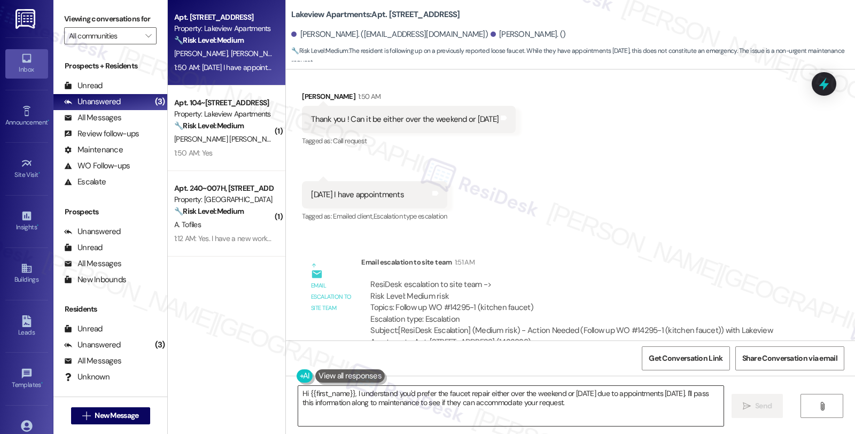
click at [406, 398] on textarea "Hi {{first_name}}, I understand you'd prefer the faucet repair either over the …" at bounding box center [510, 406] width 425 height 40
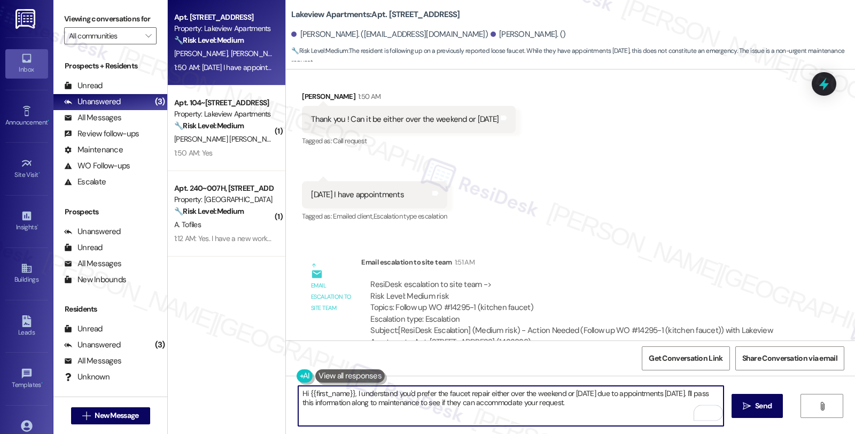
click at [394, 394] on textarea "Hi {{first_name}}, I understand you'd prefer the faucet repair either over the …" at bounding box center [510, 406] width 425 height 40
click at [298, 393] on textarea "Hi {{first_name}}, I understand you'd prefer the faucet repair either over the …" at bounding box center [510, 406] width 425 height 40
paste textarea "You're welcome, I'm sorry I can;t confiorm mainetance schedule, however, I did …"
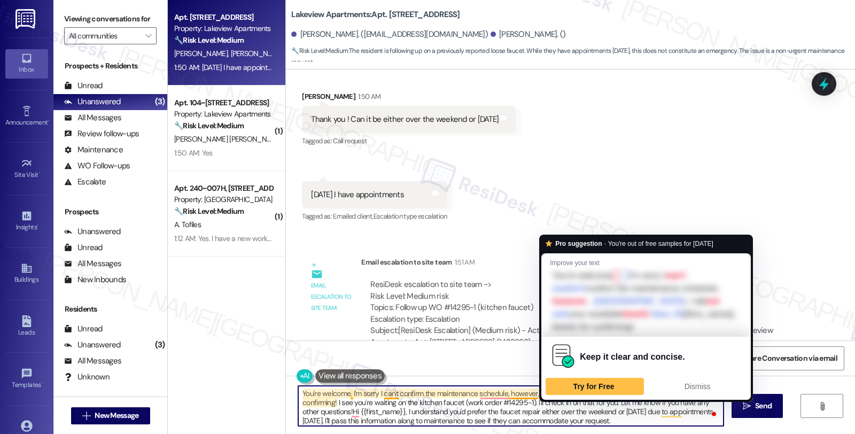
click at [557, 393] on textarea "You're welcome, I'm sorry I can't confirm the maintenance schedule, however, I …" at bounding box center [510, 406] width 425 height 40
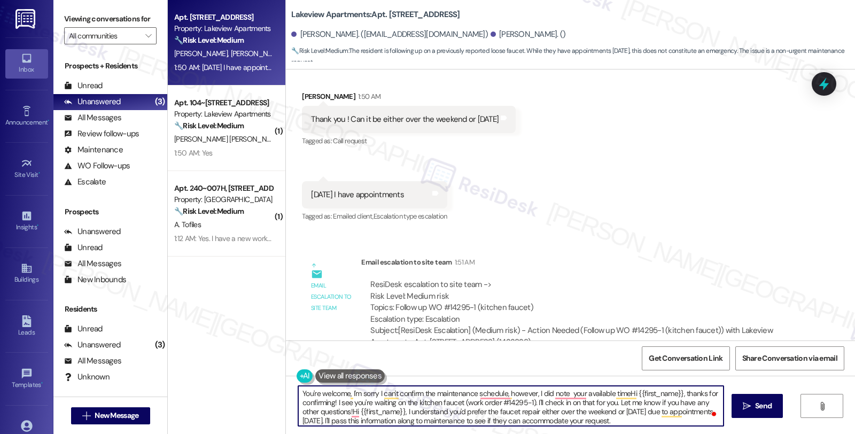
click at [440, 410] on textarea "You're welcome, I'm sorry I can't confirm the maintenance schedule, however, I …" at bounding box center [510, 406] width 425 height 40
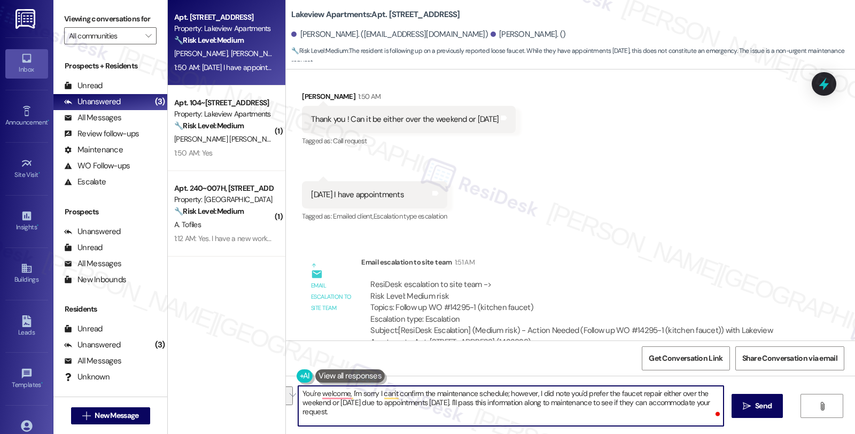
drag, startPoint x: 464, startPoint y: 402, endPoint x: 500, endPoint y: 419, distance: 39.4
click at [500, 419] on textarea "You're welcome, I'm sorry I can't confirm the maintenance schedule; however, I …" at bounding box center [510, 406] width 425 height 40
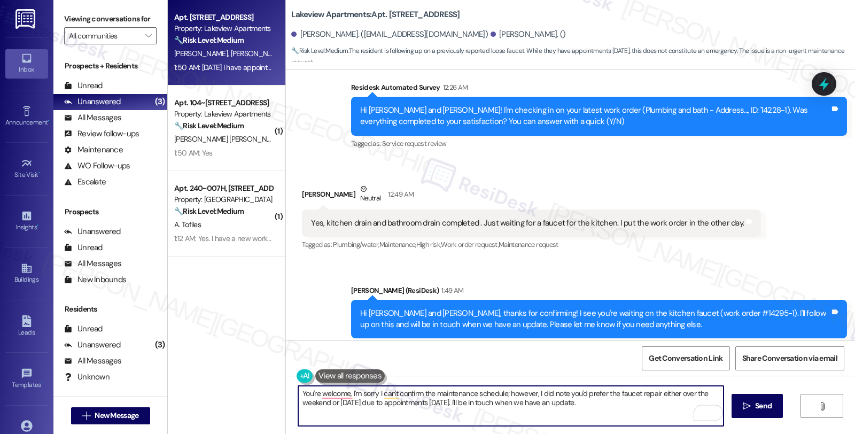
scroll to position [1965, 0]
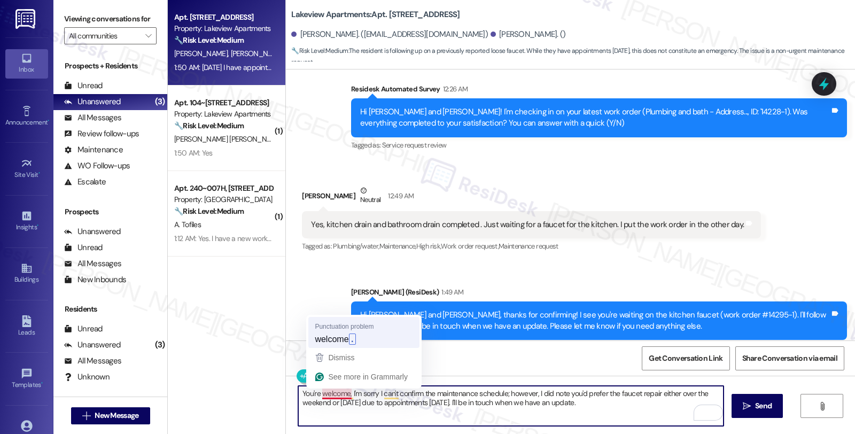
type textarea "You're welcome. I'm sorry I can't confirm the maintenance schedule; however, I …"
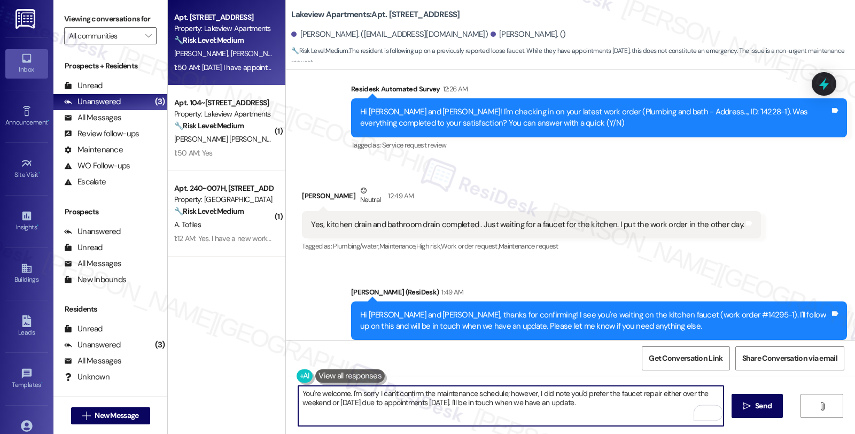
click at [592, 403] on textarea "You're welcome. I'm sorry I can't confirm the maintenance schedule; however, I …" at bounding box center [510, 406] width 425 height 40
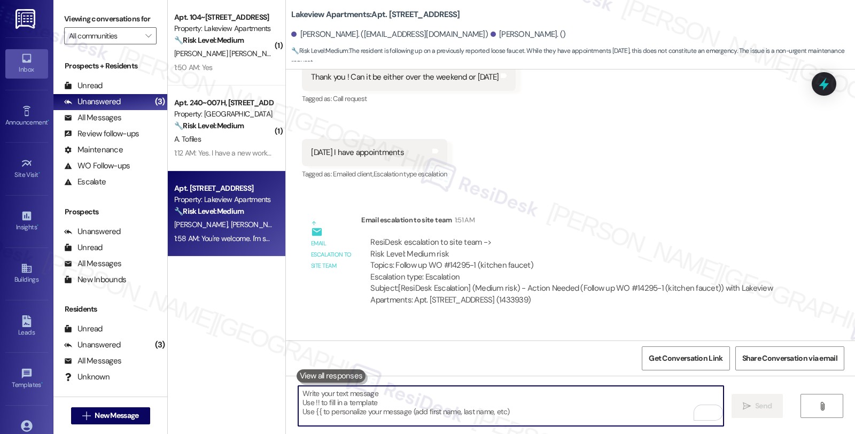
scroll to position [2348, 0]
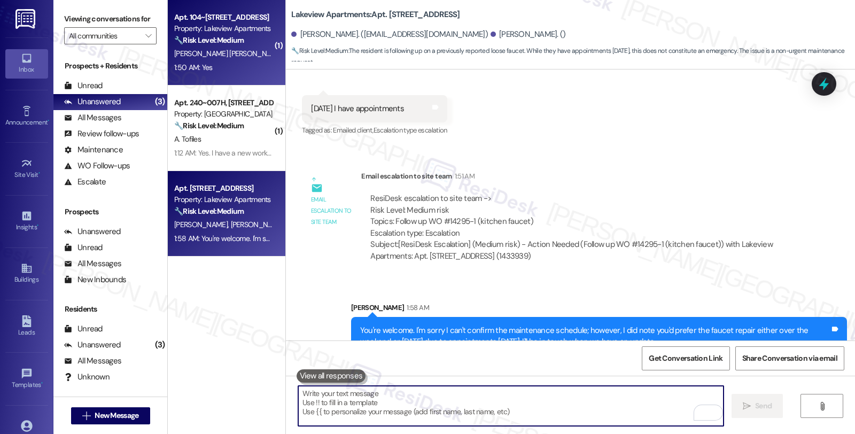
click at [241, 59] on div "[PERSON_NAME] [PERSON_NAME]" at bounding box center [223, 53] width 101 height 13
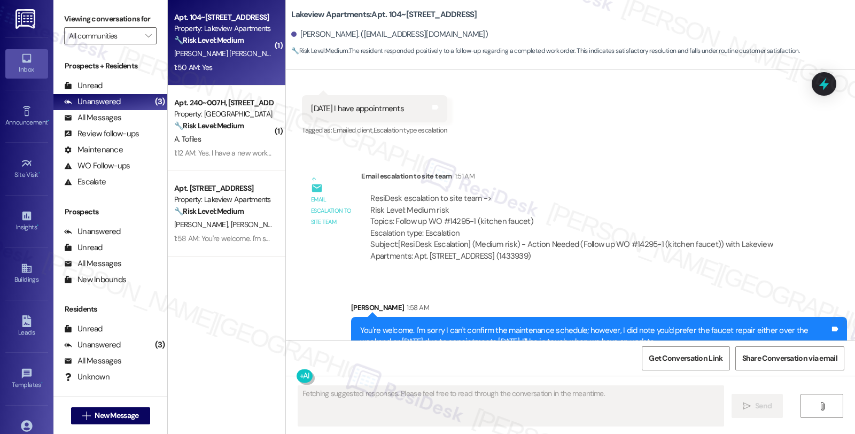
scroll to position [1377, 0]
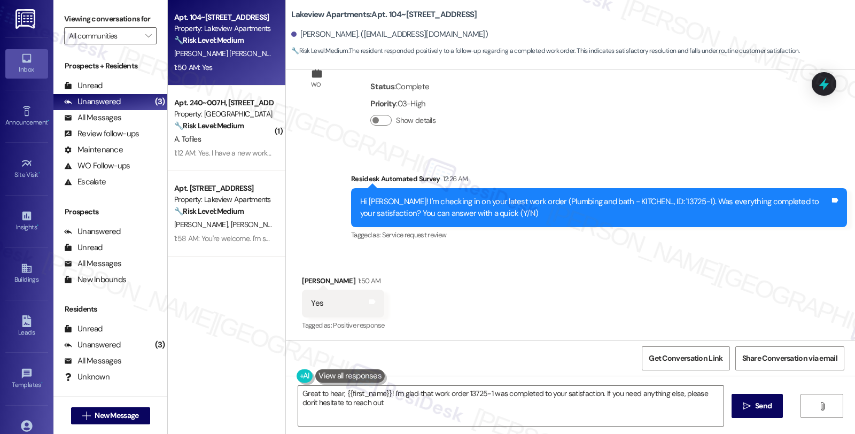
type textarea "Great to hear, {{first_name}}! I'm glad that work order 13725-1 was completed t…"
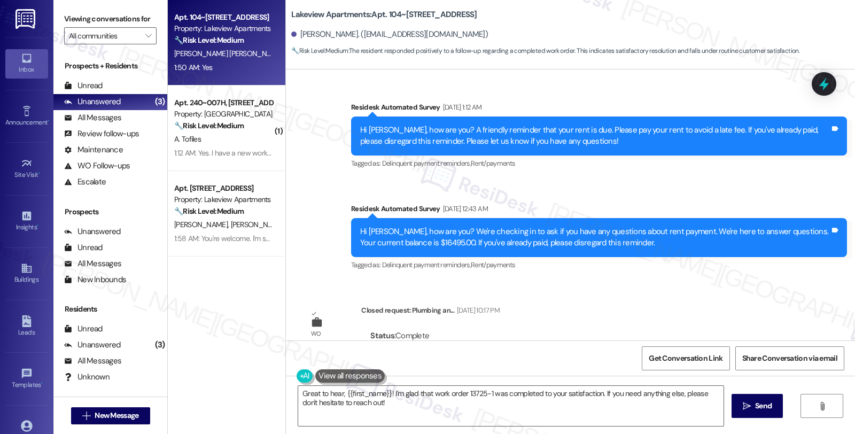
scroll to position [1377, 0]
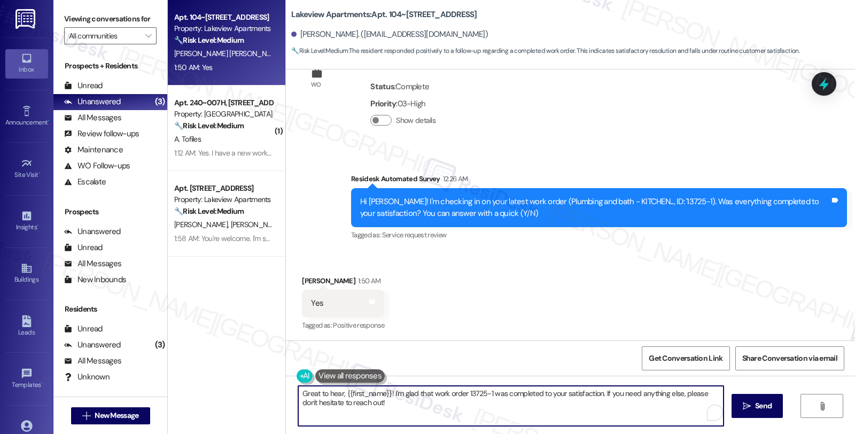
click at [599, 395] on textarea "Great to hear, {{first_name}}! I'm glad that work order 13725-1 was completed t…" at bounding box center [510, 406] width 425 height 40
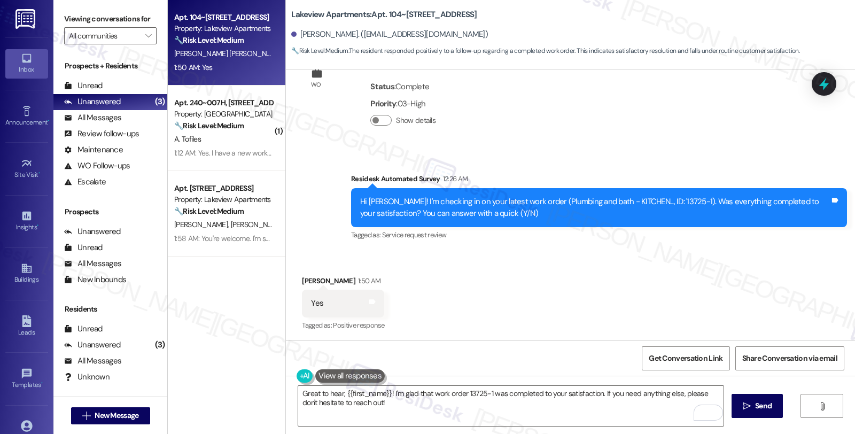
click at [597, 274] on div "Received via SMS [PERSON_NAME] 1:50 AM Yes Tags and notes Tagged as: Positive r…" at bounding box center [570, 296] width 569 height 90
click at [493, 404] on textarea "Great to hear, {{first_name}}! I'm glad that work order 13725-1 was completed t…" at bounding box center [510, 406] width 425 height 40
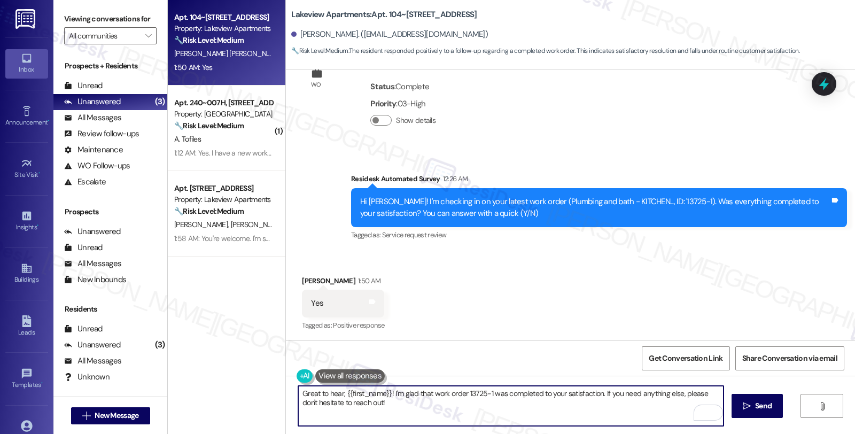
click at [457, 406] on textarea "Great to hear, {{first_name}}! I'm glad that work order 13725-1 was completed t…" at bounding box center [510, 406] width 425 height 40
paste textarea "it’s great to hear from you and I’m glad your latest work order has been comple…"
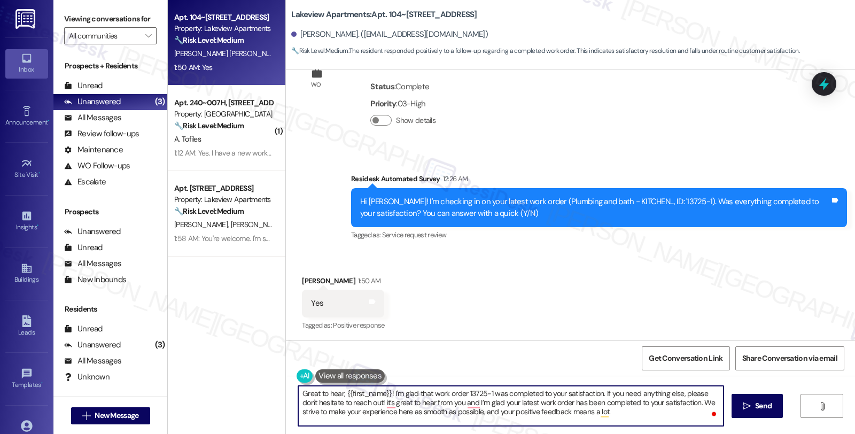
scroll to position [0, 0]
drag, startPoint x: 380, startPoint y: 402, endPoint x: 241, endPoint y: 386, distance: 139.3
click at [241, 386] on div "Apt. 104~02B, [STREET_ADDRESS] Property: Lakeview Apartments 🔧 Risk Level: Medi…" at bounding box center [511, 217] width 687 height 434
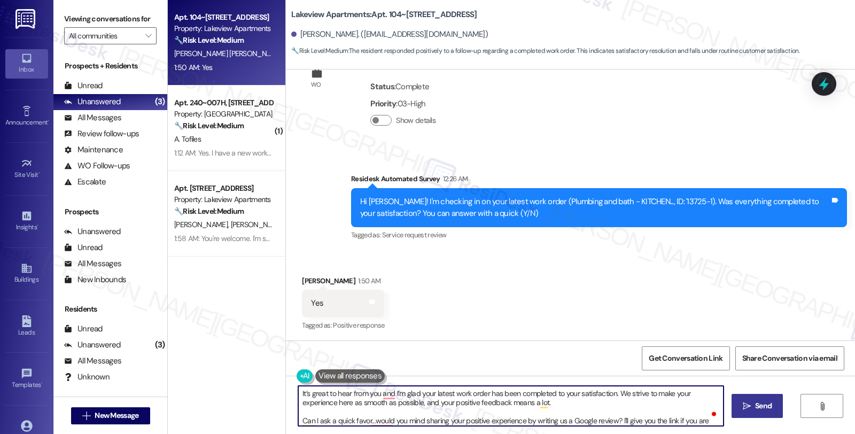
type textarea "It’s great to hear from you and I’m glad your latest work order has been comple…"
click at [744, 403] on icon "" at bounding box center [747, 406] width 8 height 9
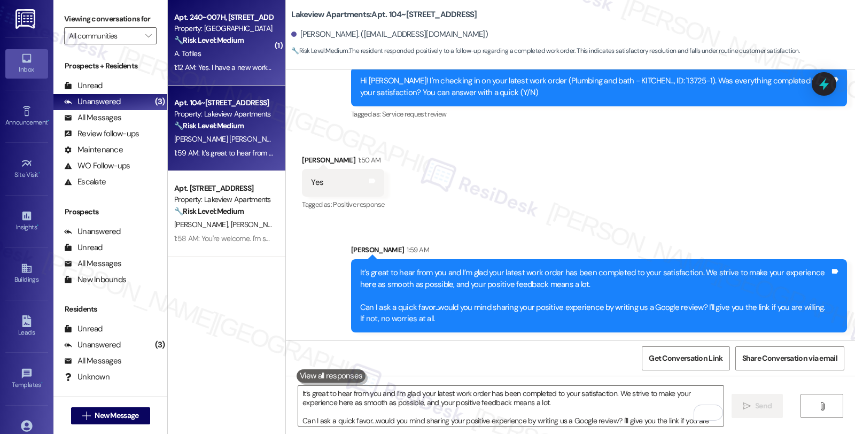
click at [212, 48] on div "A. Tofiles" at bounding box center [223, 53] width 101 height 13
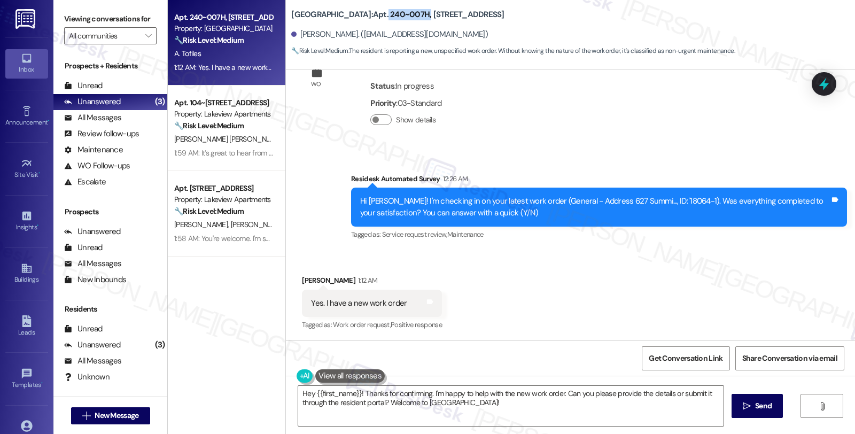
drag, startPoint x: 350, startPoint y: 14, endPoint x: 390, endPoint y: 14, distance: 40.1
click at [390, 14] on b "[GEOGRAPHIC_DATA]: Apt. 240~007H, [STREET_ADDRESS]" at bounding box center [397, 14] width 213 height 11
click at [388, 14] on b "[GEOGRAPHIC_DATA]: Apt. 240~007H, [STREET_ADDRESS]" at bounding box center [397, 14] width 213 height 11
copy b "240~007H"
click at [354, 394] on textarea "Hey {{first_name}}! Thanks for confirming. I'm happy to help with the new work …" at bounding box center [510, 406] width 425 height 40
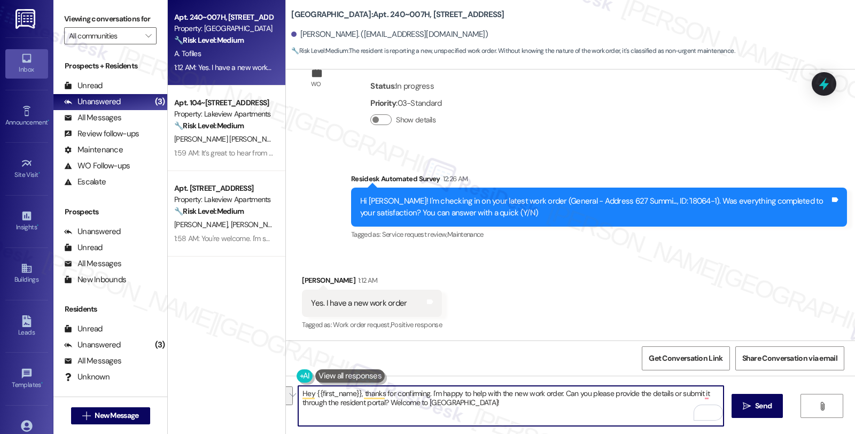
drag, startPoint x: 664, startPoint y: 394, endPoint x: 664, endPoint y: 407, distance: 12.8
click at [664, 407] on textarea "Hey {{first_name}}, thanks for confirming. I'm happy to help with the new work …" at bounding box center [510, 406] width 425 height 40
click at [390, 410] on textarea "Hey {{first_name}}, thanks for confirming. I'm happy to help with the new work …" at bounding box center [510, 406] width 425 height 40
type textarea "Hey {{first_name}}, thanks for confirming. I'm happy to help with the new work …"
click at [765, 408] on span "Send" at bounding box center [763, 405] width 17 height 11
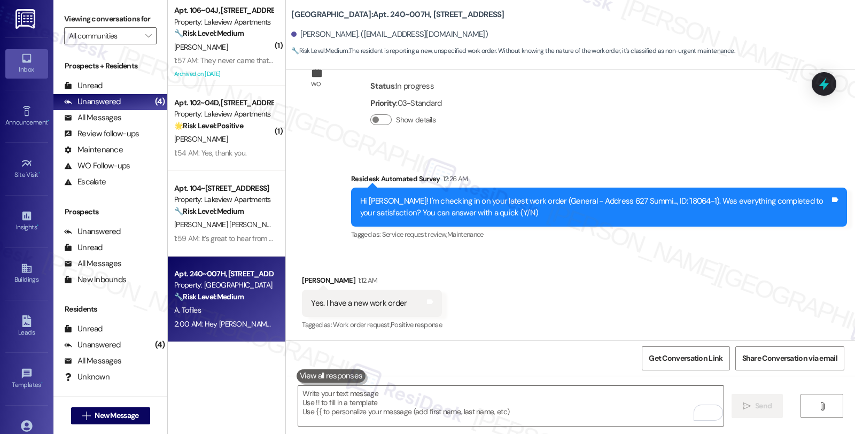
scroll to position [1205, 0]
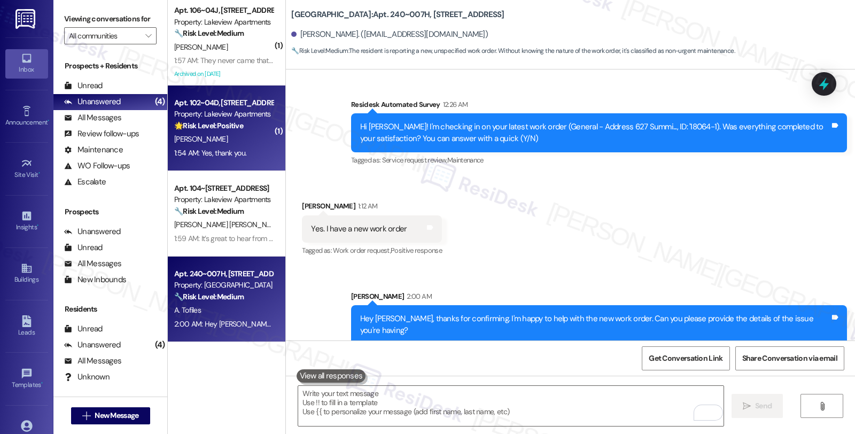
click at [259, 137] on div "[PERSON_NAME]" at bounding box center [223, 139] width 101 height 13
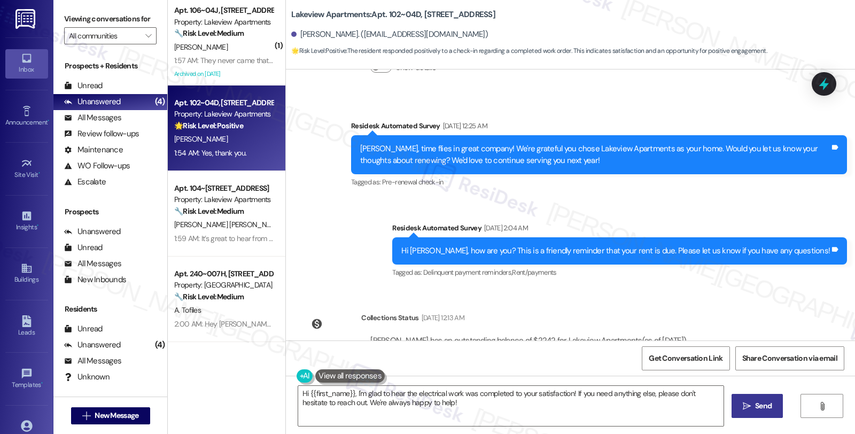
scroll to position [1507, 0]
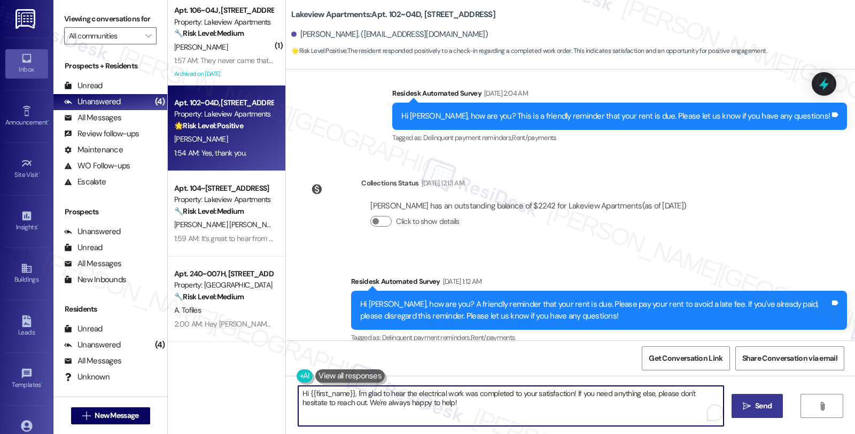
drag, startPoint x: 338, startPoint y: 400, endPoint x: 520, endPoint y: 402, distance: 182.2
click at [520, 402] on textarea "Hi {{first_name}}, I'm glad to hear the electrical work was completed to your s…" at bounding box center [510, 406] width 425 height 40
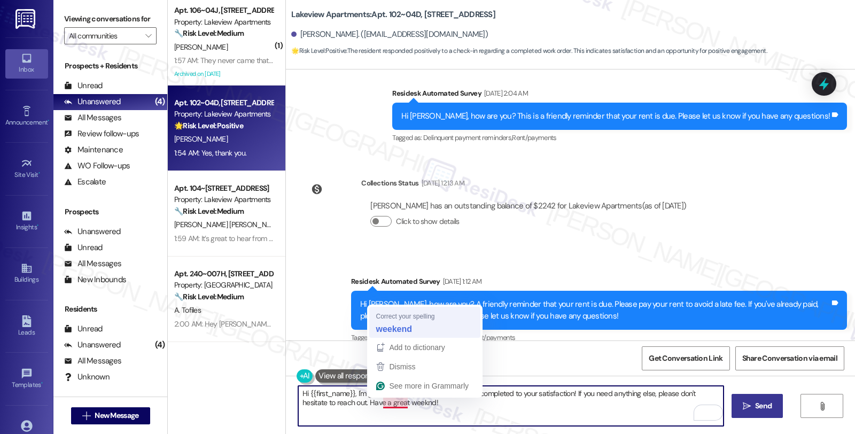
type textarea "Hi {{first_name}}, I'm glad to hear the electrical work was completed to your s…"
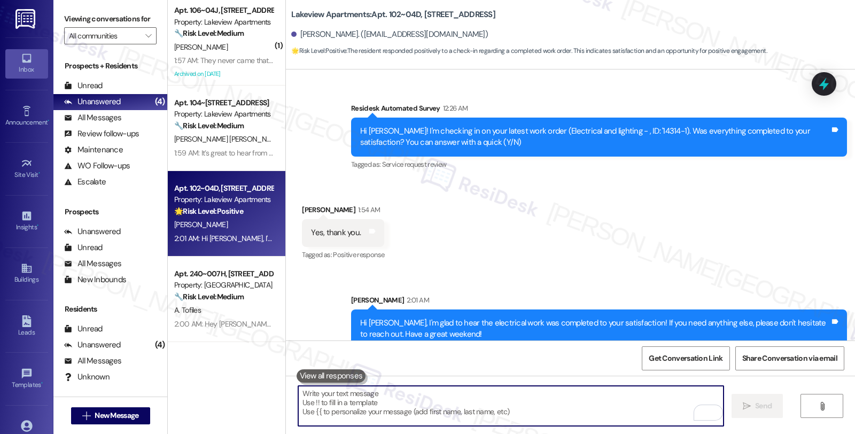
scroll to position [2186, 0]
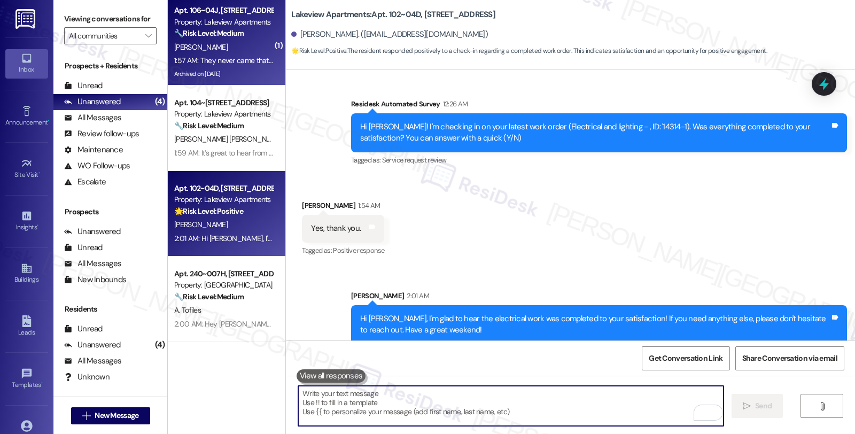
click at [221, 37] on strong "🔧 Risk Level: Medium" at bounding box center [208, 33] width 69 height 10
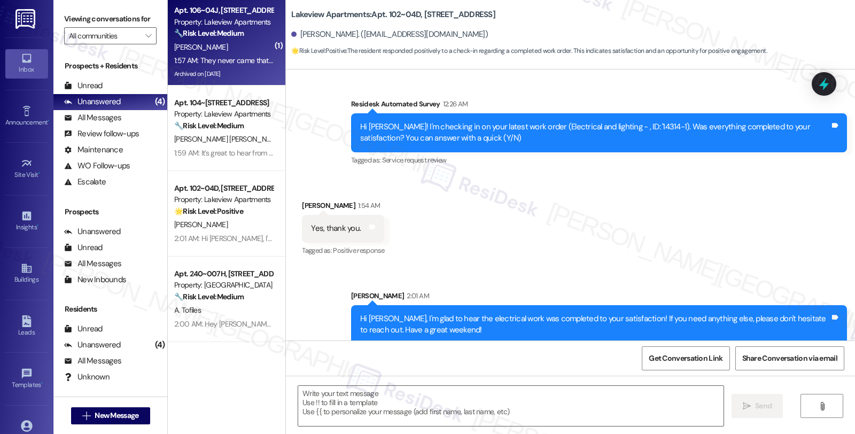
type textarea "Fetching suggested responses. Please feel free to read through the conversation…"
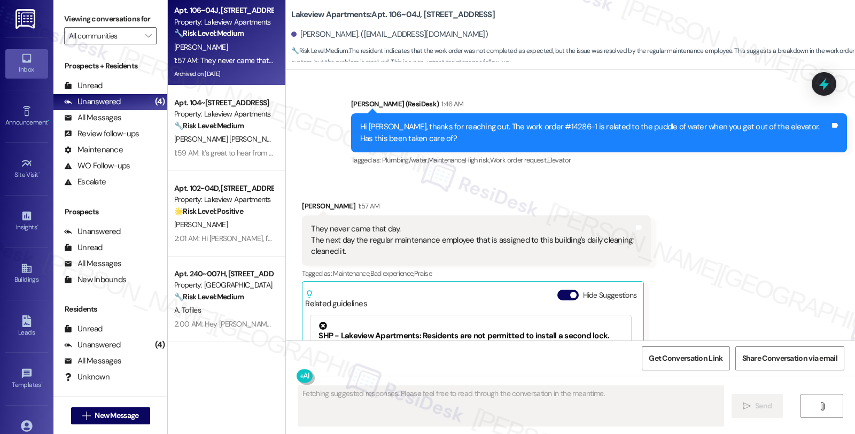
scroll to position [4869, 0]
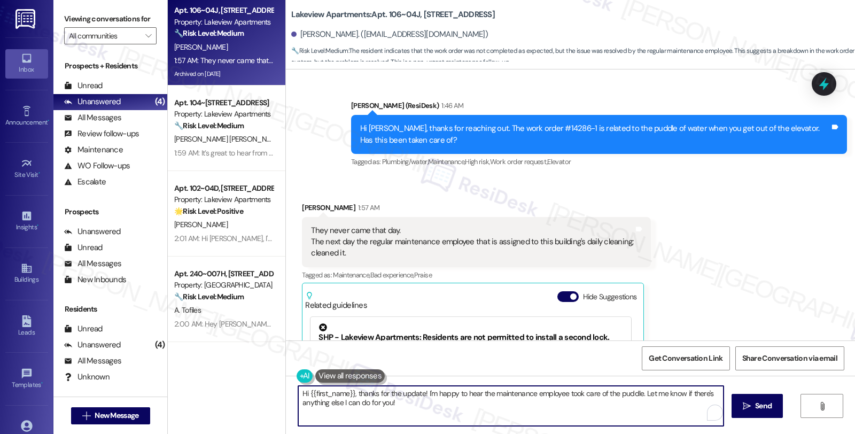
drag, startPoint x: 350, startPoint y: 392, endPoint x: 220, endPoint y: 392, distance: 130.9
click at [220, 392] on div "Apt. 106~04J, [STREET_ADDRESS] Property: Lakeview Apartments 🔧 Risk Level: Medi…" at bounding box center [511, 217] width 687 height 434
type textarea "Thanks for the update! I'm happy to hear the maintenance employee took care of …"
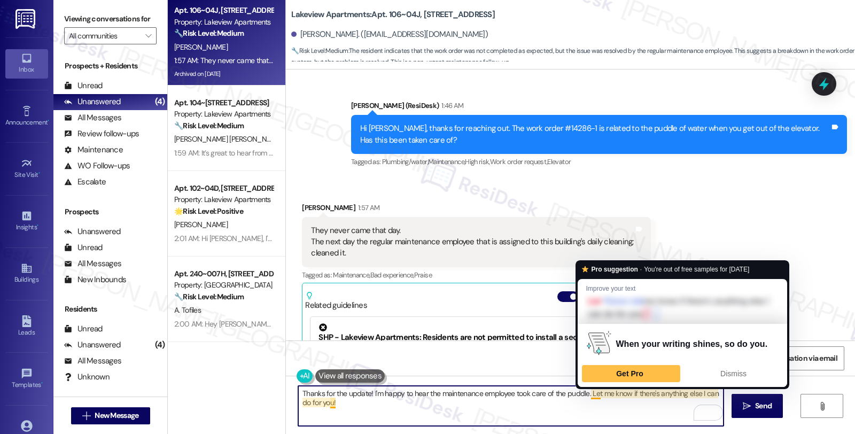
click at [478, 409] on textarea "Thanks for the update! I'm happy to hear the maintenance employee took care of …" at bounding box center [510, 406] width 425 height 40
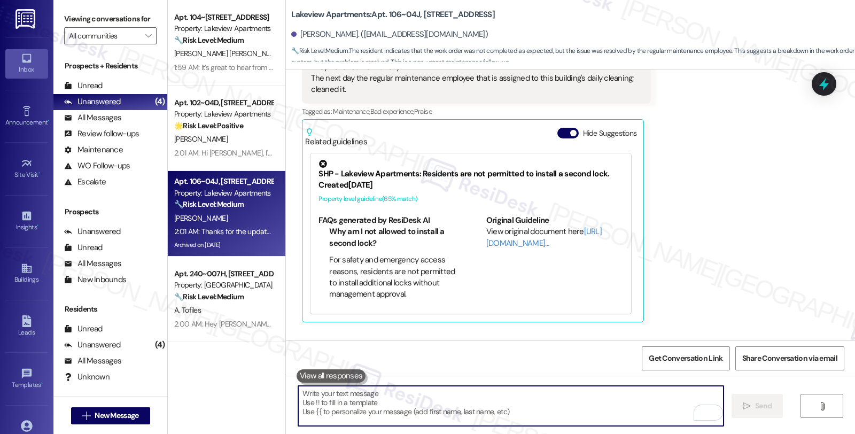
scroll to position [5074, 0]
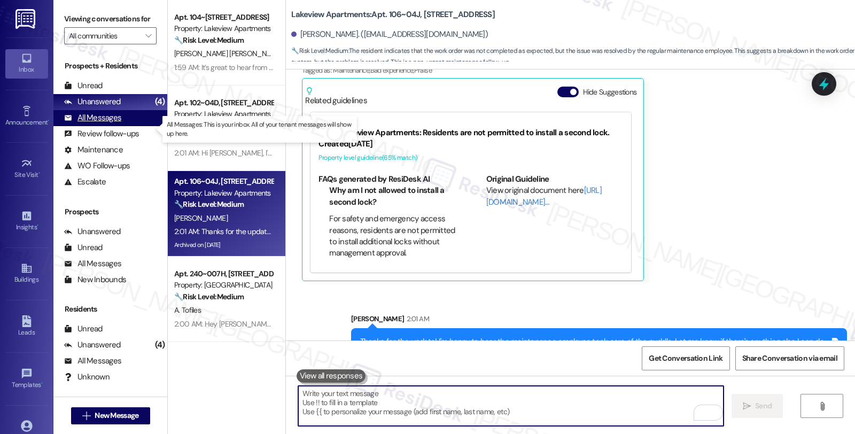
click at [116, 123] on div "All Messages" at bounding box center [92, 117] width 57 height 11
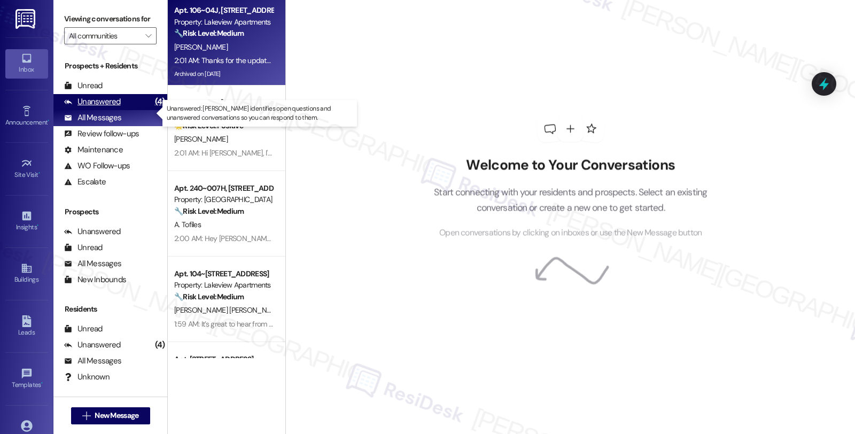
click at [114, 107] on div "Unanswered" at bounding box center [92, 101] width 57 height 11
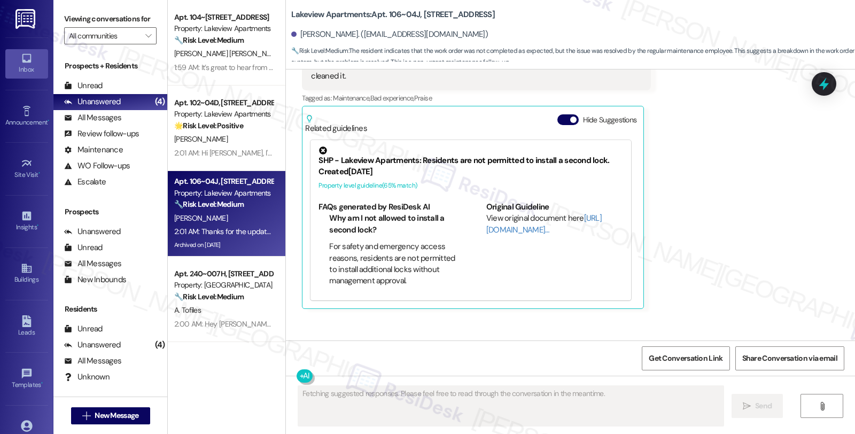
scroll to position [5090, 0]
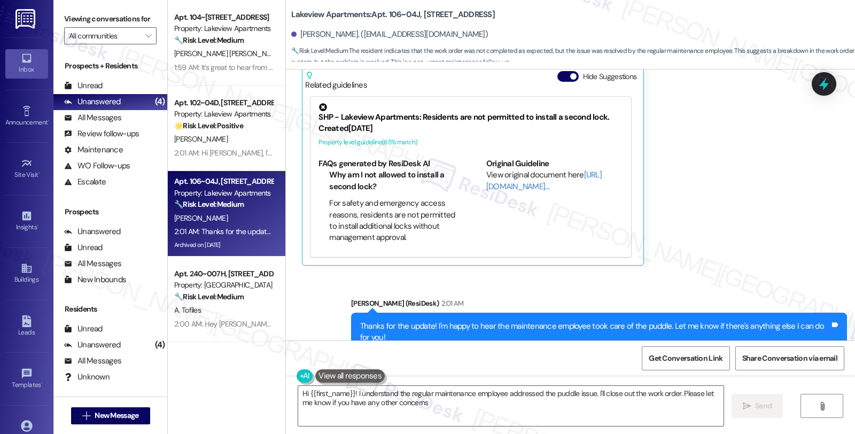
type textarea "Hi {{first_name}}! I understand the regular maintenance employee addressed the …"
